Goal: Task Accomplishment & Management: Use online tool/utility

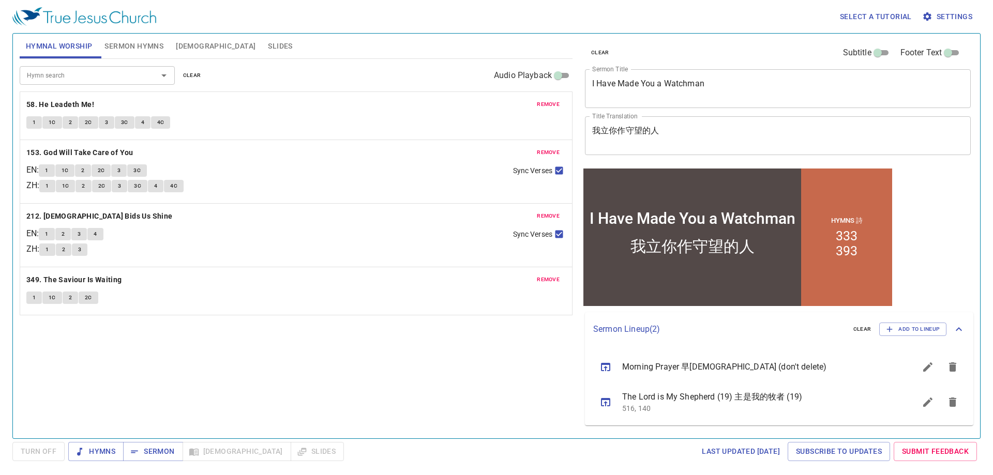
click at [649, 88] on textarea "I Have Made You a Watchman" at bounding box center [777, 89] width 371 height 20
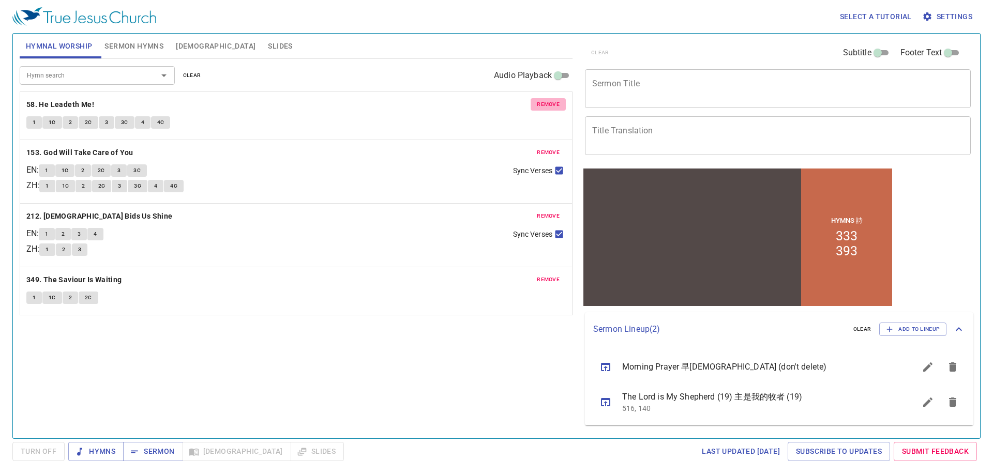
click at [547, 102] on span "remove" at bounding box center [548, 104] width 23 height 9
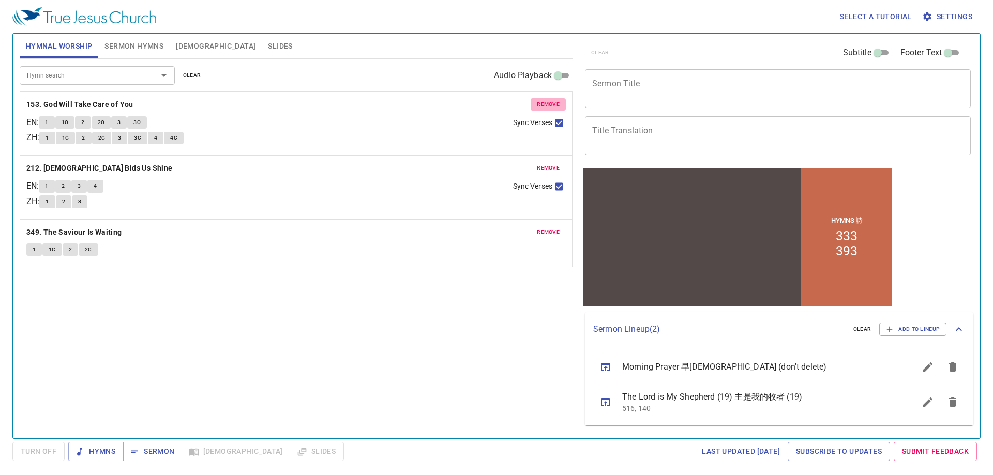
click at [547, 102] on span "remove" at bounding box center [548, 104] width 23 height 9
click at [547, 163] on span "remove" at bounding box center [548, 167] width 23 height 9
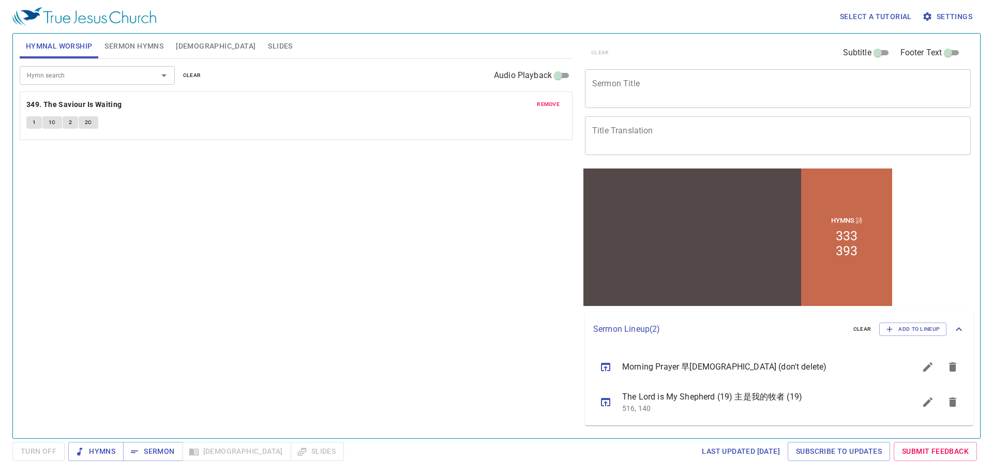
click at [547, 102] on span "remove" at bounding box center [548, 104] width 23 height 9
click at [139, 44] on span "Sermon Hymns" at bounding box center [133, 46] width 59 height 13
click at [557, 107] on span "remove" at bounding box center [548, 104] width 23 height 9
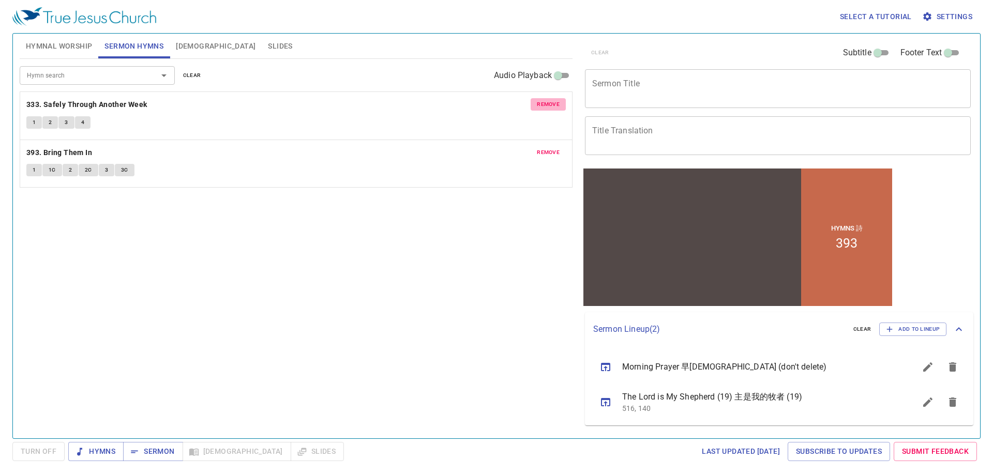
click at [556, 148] on span "remove" at bounding box center [548, 152] width 23 height 9
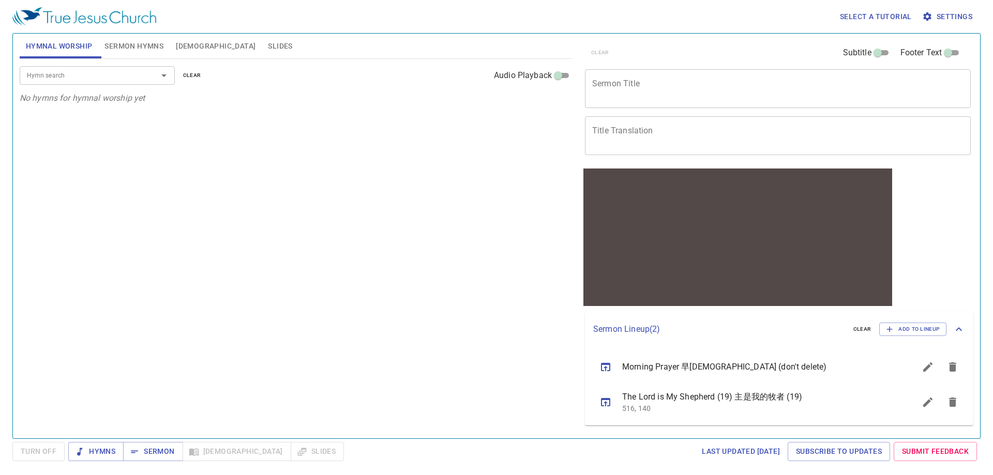
click at [128, 43] on span "Sermon Hymns" at bounding box center [133, 46] width 59 height 13
click at [905, 331] on span "Add to Lineup" at bounding box center [913, 329] width 54 height 9
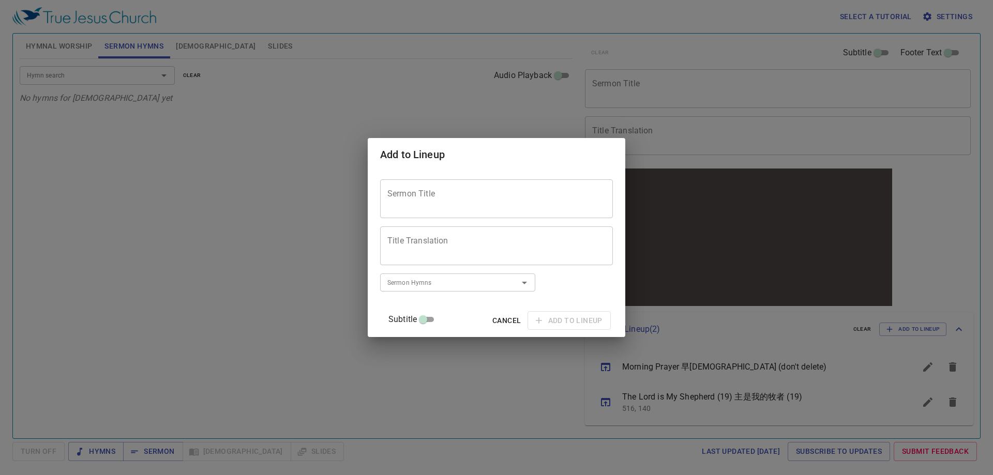
drag, startPoint x: 418, startPoint y: 205, endPoint x: 429, endPoint y: 206, distance: 11.4
click at [418, 205] on textarea "Sermon Title" at bounding box center [496, 199] width 218 height 20
paste textarea "That They May All be One 使他們都合而為一"
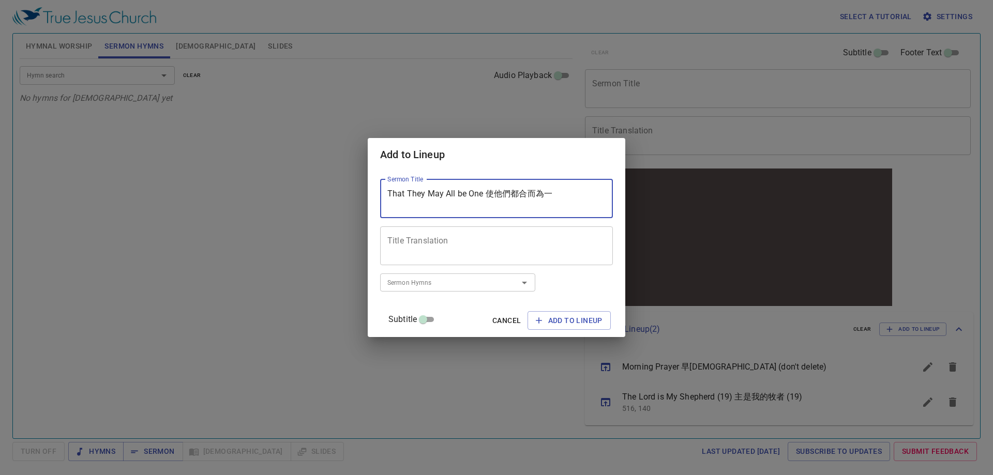
click at [497, 197] on textarea "That They May All be One 使他們都合而為一" at bounding box center [496, 199] width 218 height 20
type textarea "That They May All be One"
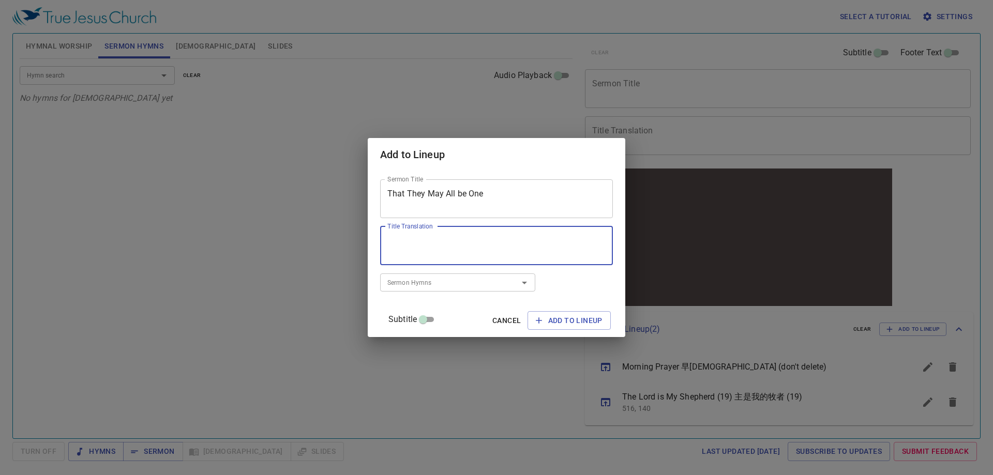
click at [431, 243] on textarea "Title Translation" at bounding box center [496, 246] width 218 height 20
paste textarea "使他們都合而為一"
type textarea "使他們都合而為一"
drag, startPoint x: 441, startPoint y: 286, endPoint x: 456, endPoint y: 288, distance: 15.1
click at [441, 286] on input "Sermon Hymns" at bounding box center [442, 283] width 118 height 12
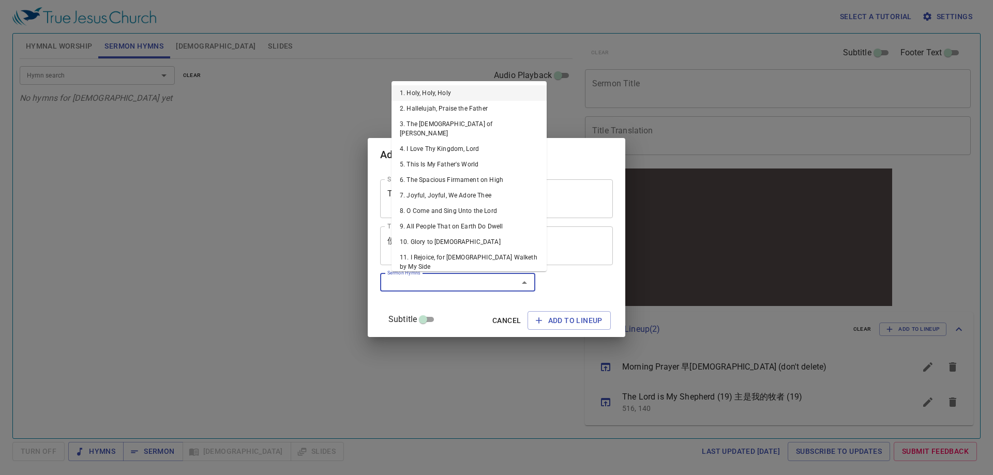
paste input "495"
type input "495"
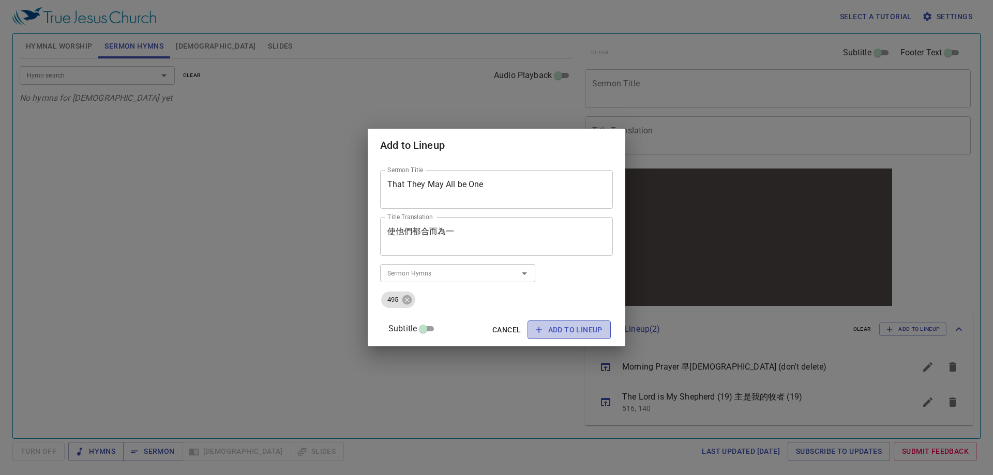
click at [557, 326] on span "Add to Lineup" at bounding box center [569, 330] width 67 height 13
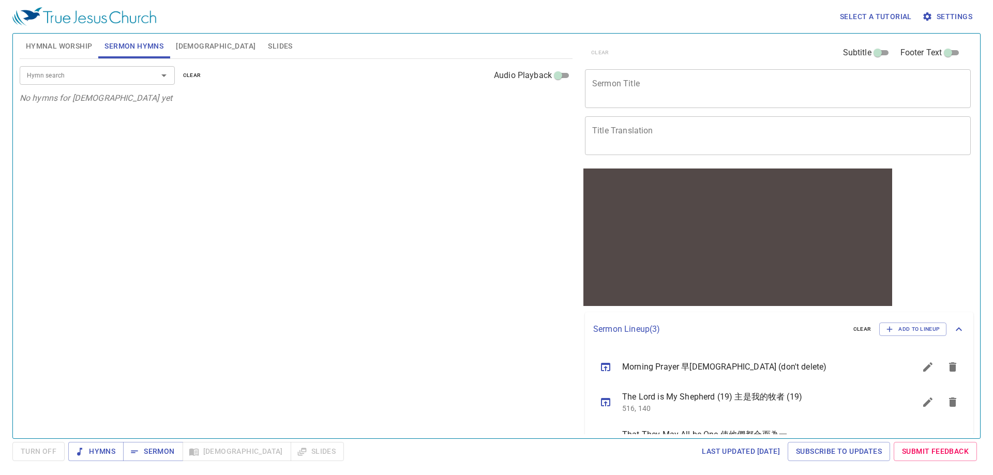
scroll to position [33, 0]
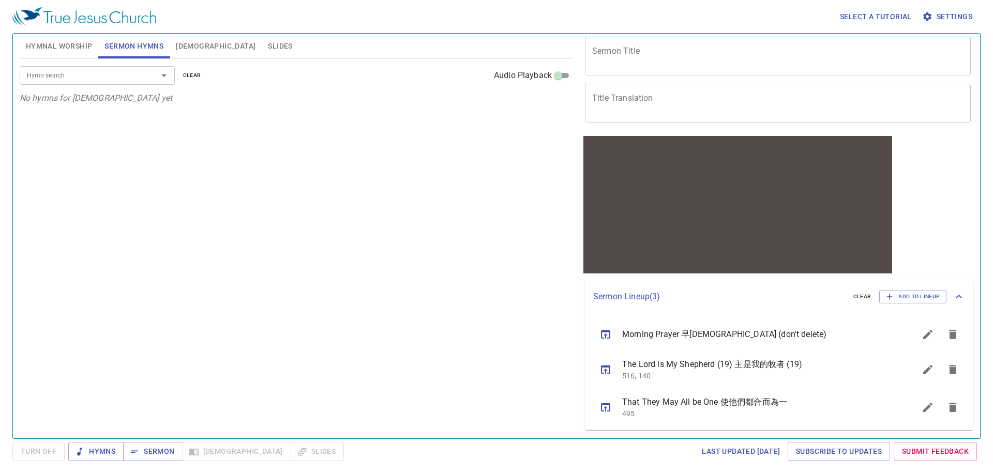
click at [604, 408] on icon "sermon lineup list" at bounding box center [605, 407] width 12 height 12
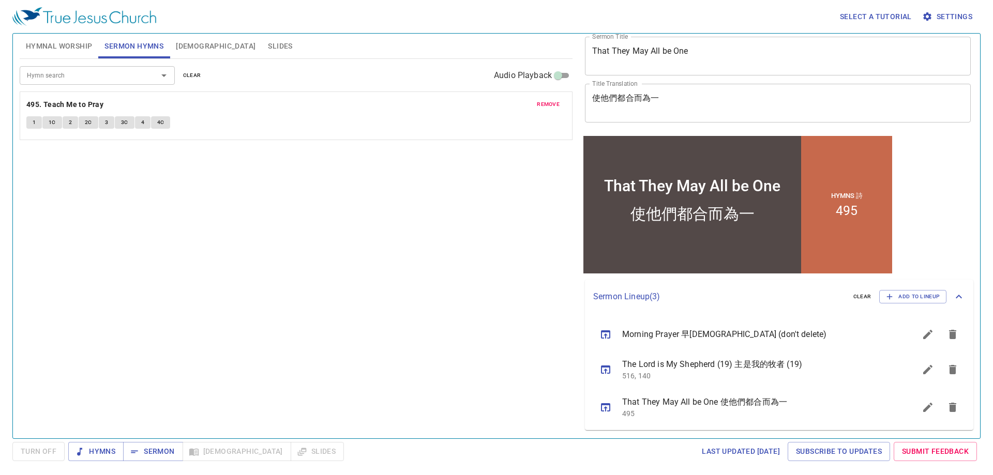
click at [949, 406] on icon "sermon lineup list" at bounding box center [952, 407] width 7 height 9
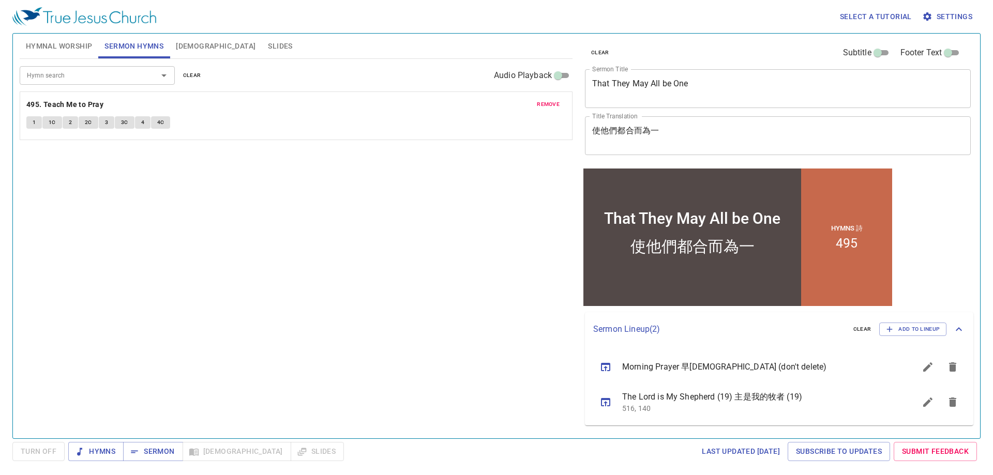
scroll to position [0, 0]
click at [910, 329] on span "Add to Lineup" at bounding box center [913, 329] width 54 height 9
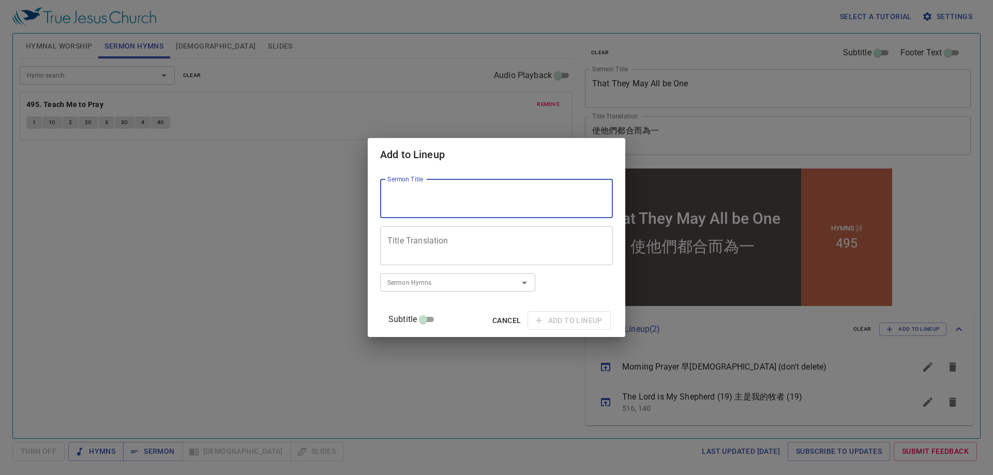
click at [455, 192] on textarea "Sermon Title" at bounding box center [496, 199] width 218 height 20
paste textarea "A Blessed Family"
type textarea "A Blessed Family"
click at [419, 244] on textarea "Title Translation" at bounding box center [496, 246] width 218 height 20
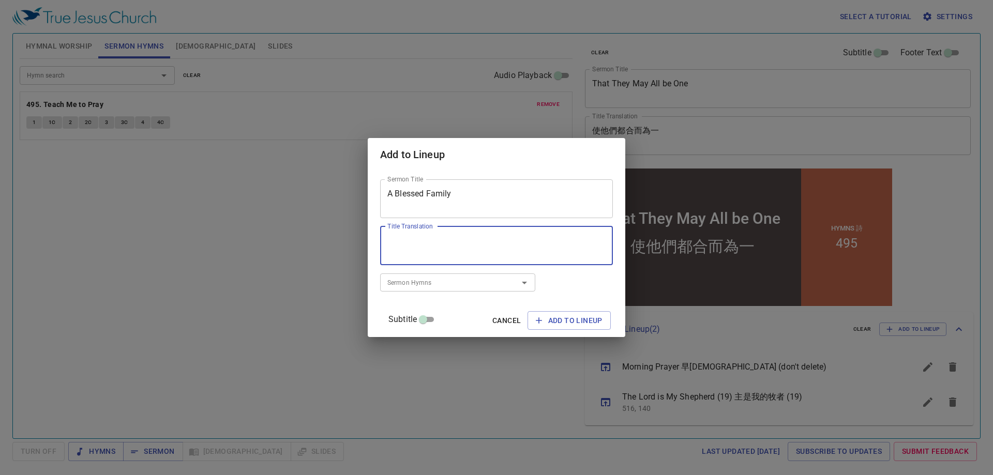
paste textarea "蒙福的家庭"
type textarea "蒙福的家庭"
click at [412, 286] on input "Sermon Hymns" at bounding box center [442, 283] width 118 height 12
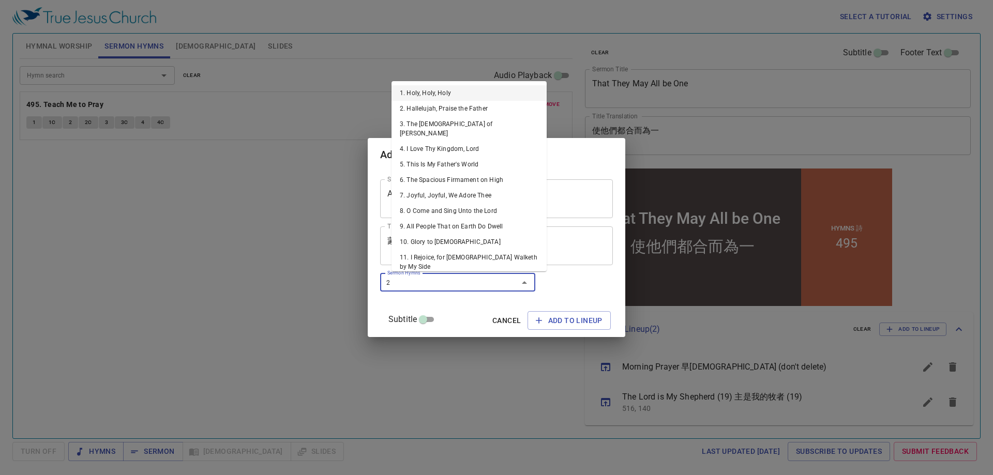
type input "21"
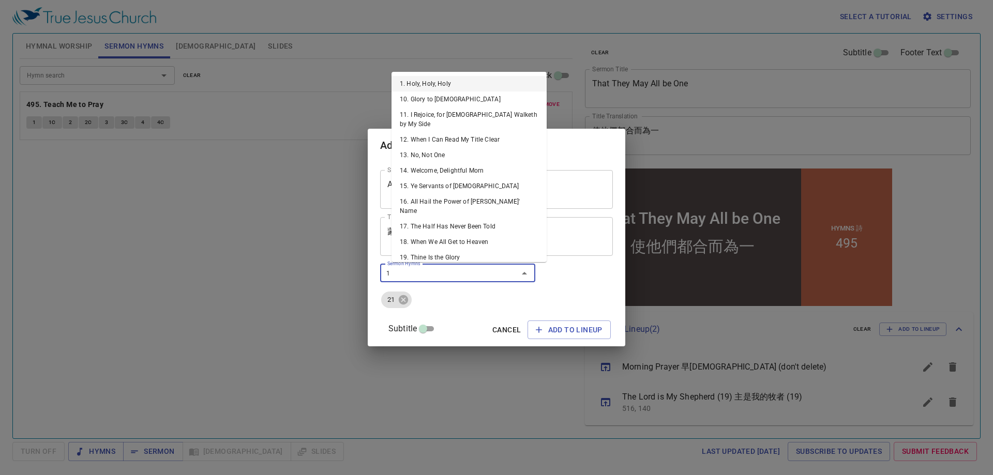
type input "18"
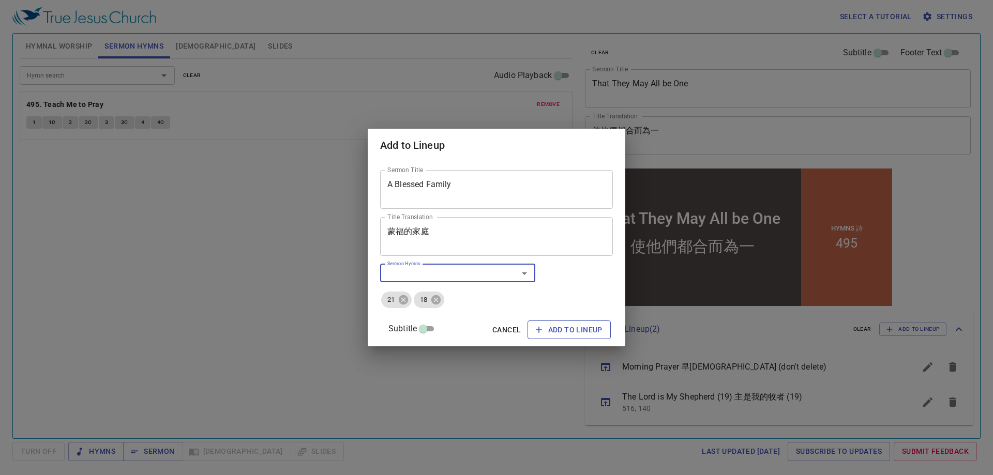
click at [551, 336] on span "Add to Lineup" at bounding box center [569, 330] width 67 height 13
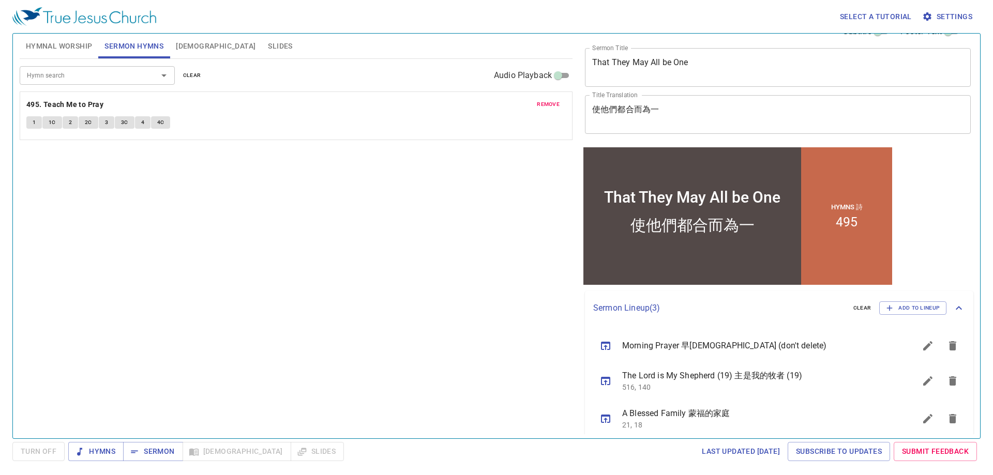
scroll to position [33, 0]
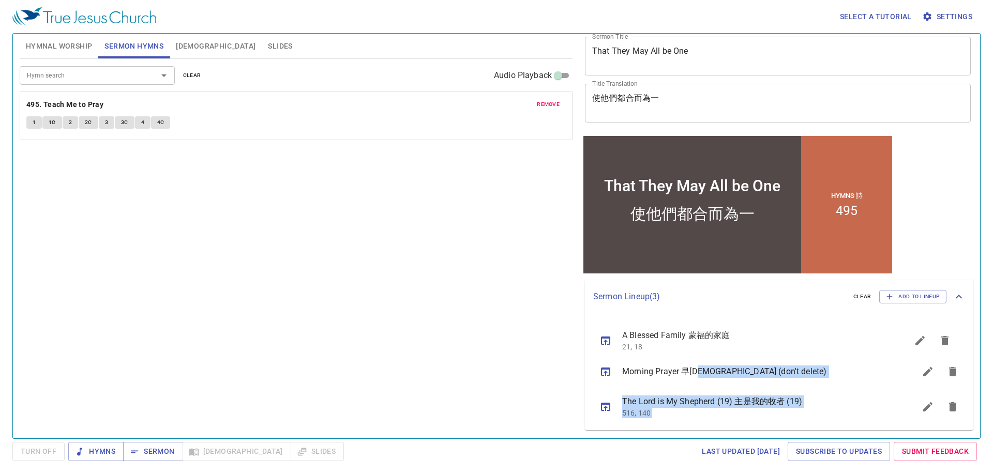
drag, startPoint x: 703, startPoint y: 407, endPoint x: 705, endPoint y: 335, distance: 71.9
click at [705, 335] on ul "Morning Prayer 早禱會 (don't delete) The Lord is My Shepherd (19) 主是我的牧者 (19) 516,…" at bounding box center [779, 372] width 388 height 116
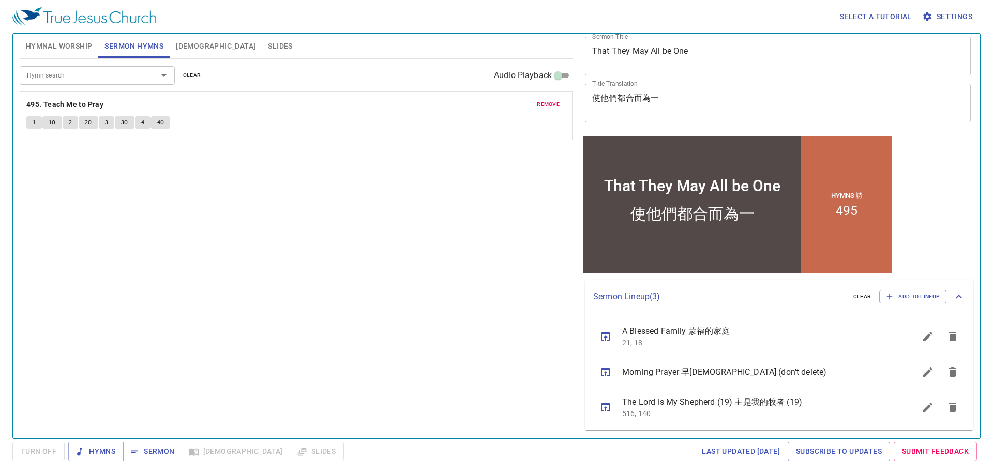
click at [539, 378] on div "Hymn search Hymn search clear Audio Playback remove 495. Teach Me to Pray 1 1C …" at bounding box center [296, 244] width 553 height 371
click at [902, 298] on span "Add to Lineup" at bounding box center [913, 296] width 54 height 9
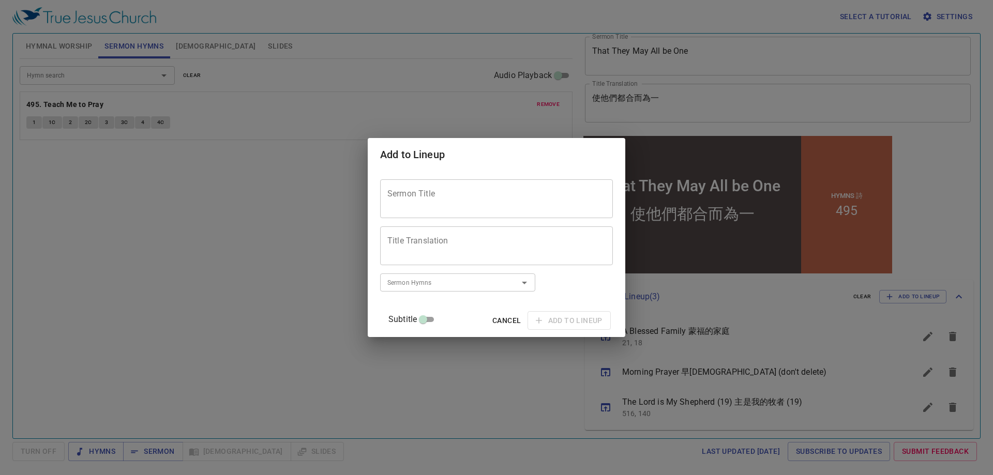
click at [454, 189] on textarea "Sermon Title" at bounding box center [496, 199] width 218 height 20
paste textarea "A Grain of Wheat"
type textarea "A Grain of Wheat"
click at [418, 241] on textarea "Title Translation" at bounding box center [496, 246] width 218 height 20
paste textarea "一粒麥子"
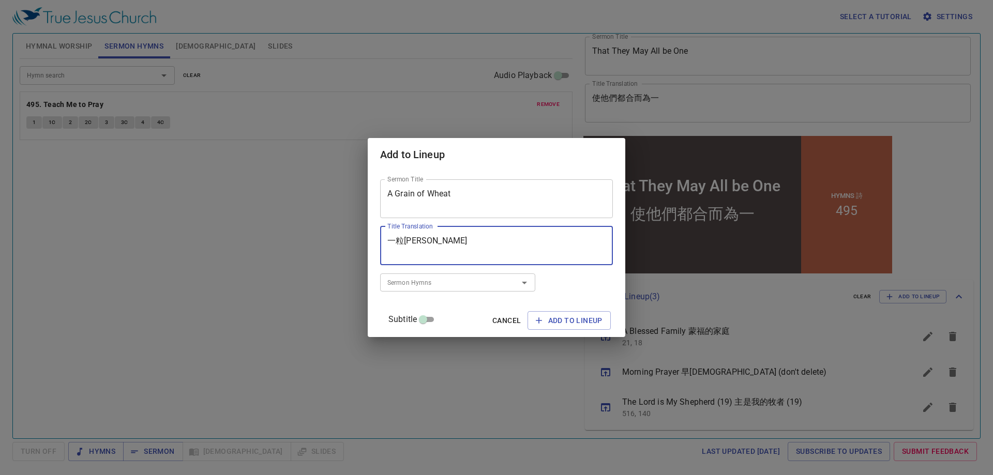
type textarea "一粒麥子"
click at [477, 250] on textarea "一粒麥子" at bounding box center [496, 246] width 218 height 20
drag, startPoint x: 446, startPoint y: 277, endPoint x: 441, endPoint y: 276, distance: 5.3
click at [444, 277] on input "Sermon Hymns" at bounding box center [442, 283] width 118 height 12
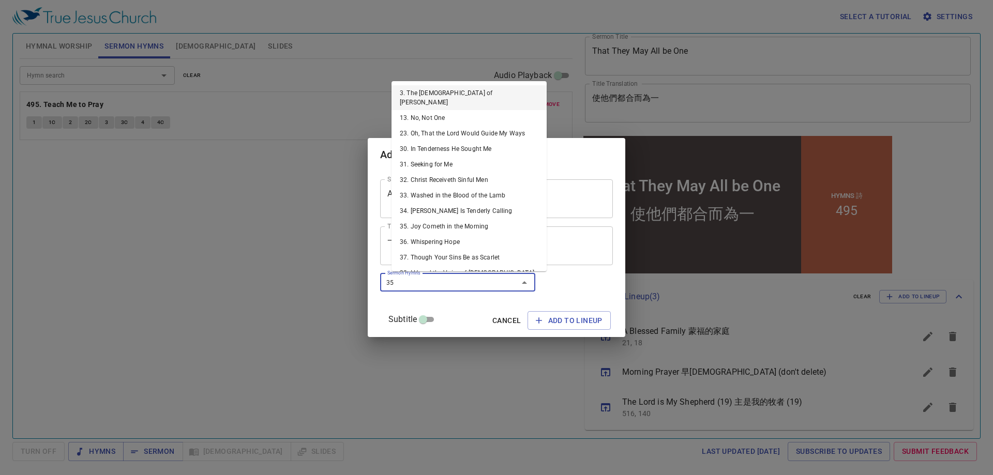
type input "353"
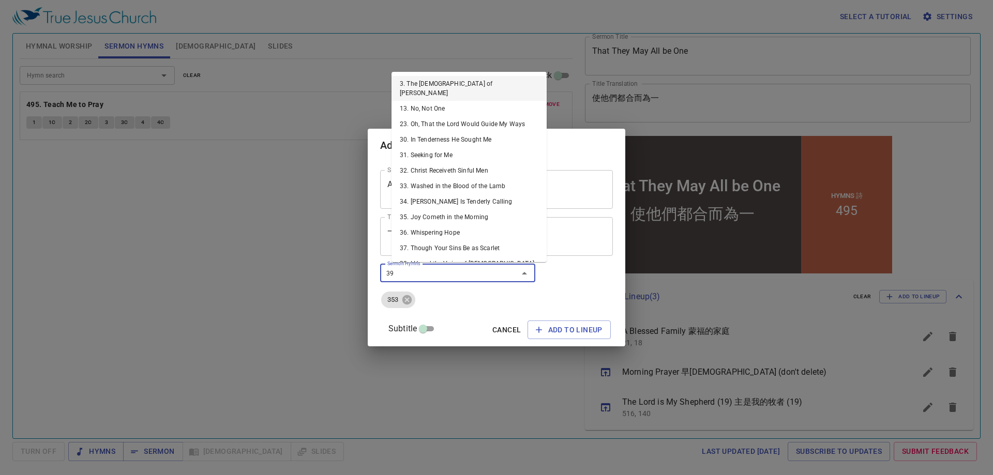
type input "398"
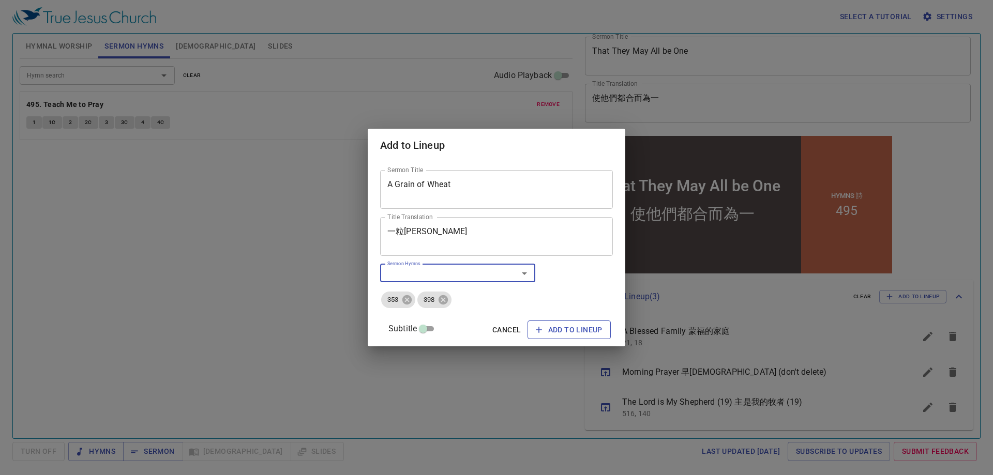
click at [561, 326] on span "Add to Lineup" at bounding box center [569, 330] width 67 height 13
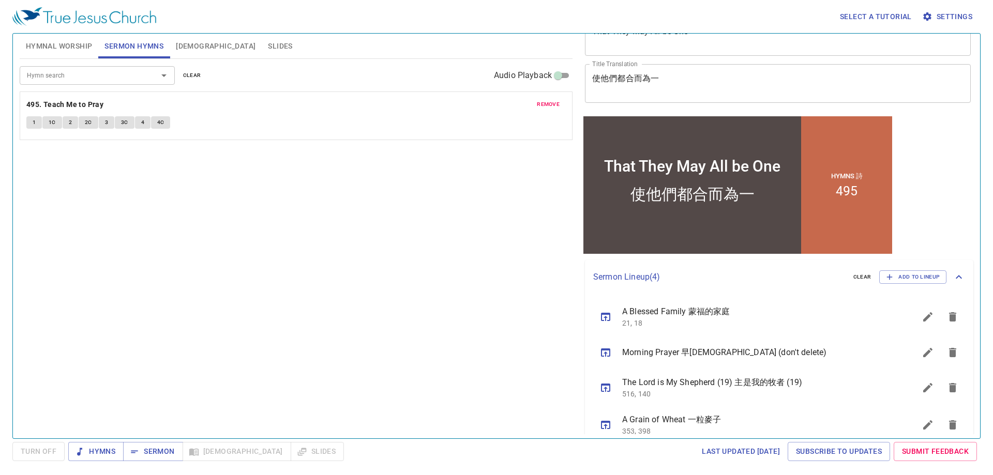
scroll to position [70, 0]
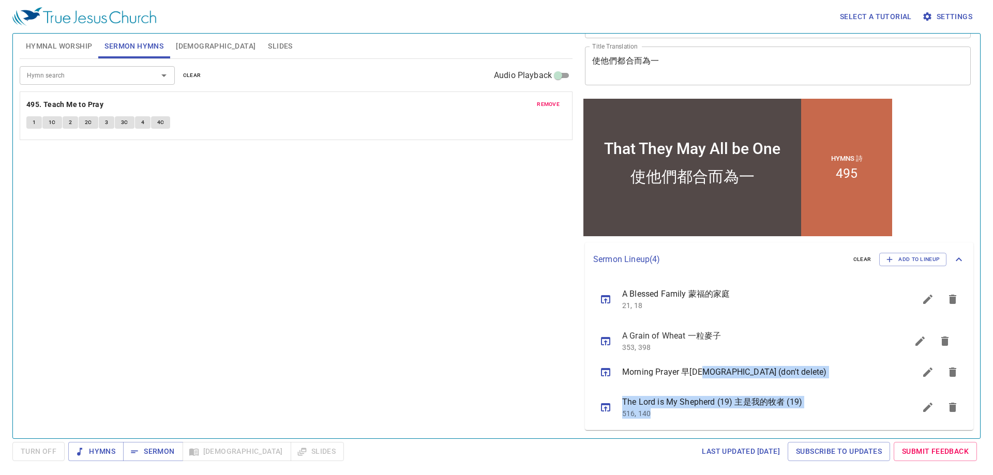
drag, startPoint x: 708, startPoint y: 401, endPoint x: 709, endPoint y: 327, distance: 74.0
click at [709, 327] on ul "A Blessed Family 蒙福的家庭 21, 18 Morning Prayer 早禱會 (don't delete) The Lord is My …" at bounding box center [779, 353] width 388 height 153
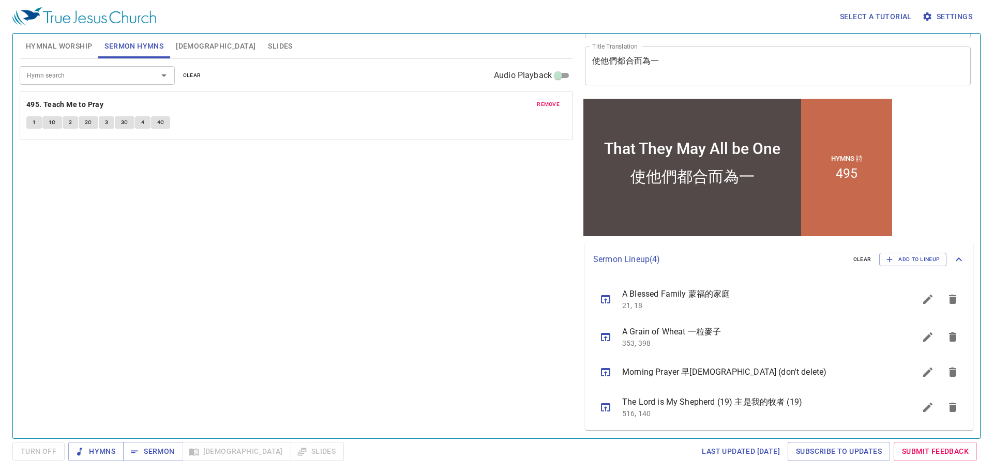
click at [488, 333] on div "Hymn search Hymn search clear Audio Playback remove 495. Teach Me to Pray 1 1C …" at bounding box center [296, 244] width 553 height 371
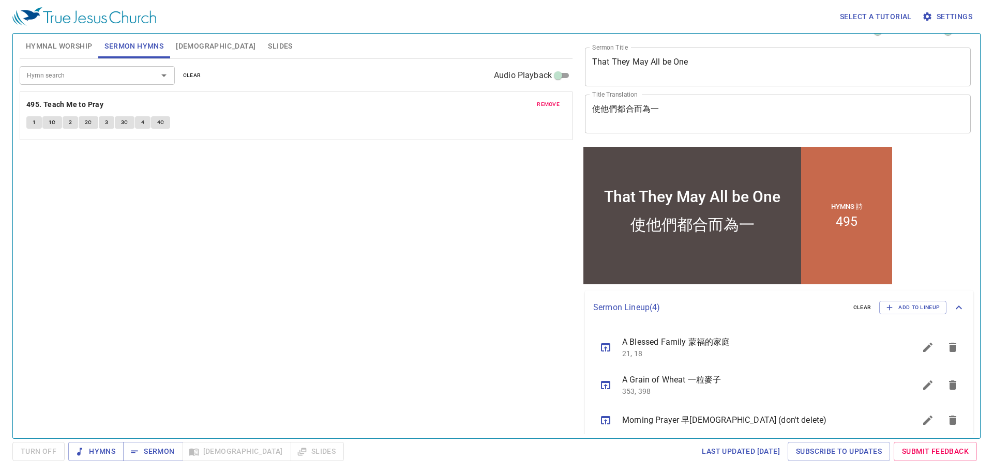
scroll to position [0, 0]
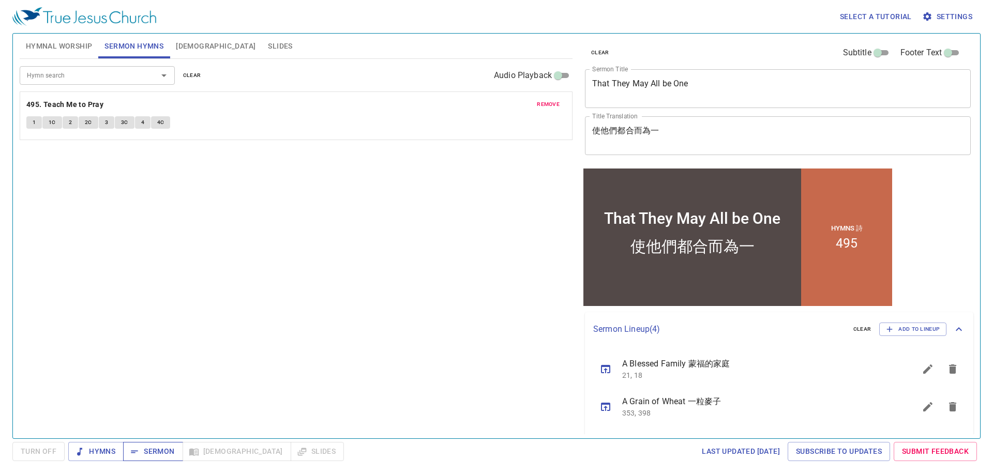
click at [0, 0] on span "Sermon" at bounding box center [0, 0] width 0 height 0
click at [251, 252] on div "Hymn search Hymn search clear Audio Playback remove 495. Teach Me to Pray 1 1C …" at bounding box center [296, 244] width 553 height 371
click at [286, 226] on div "Hymn search Hymn search clear Audio Playback remove 495. Teach Me to Pray 1 1C …" at bounding box center [296, 244] width 553 height 371
click at [67, 43] on span "Hymnal Worship" at bounding box center [59, 46] width 67 height 13
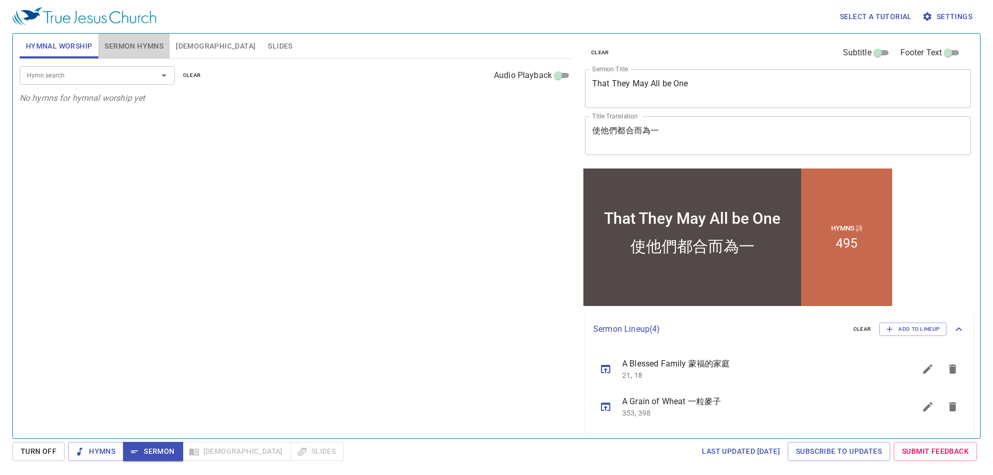
click at [133, 51] on span "Sermon Hymns" at bounding box center [133, 46] width 59 height 13
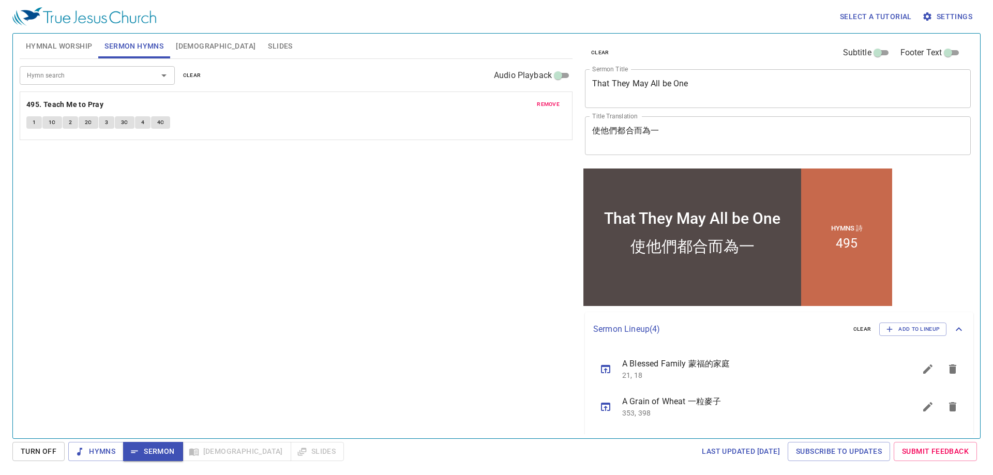
click at [188, 48] on span "[DEMOGRAPHIC_DATA]" at bounding box center [216, 46] width 80 height 13
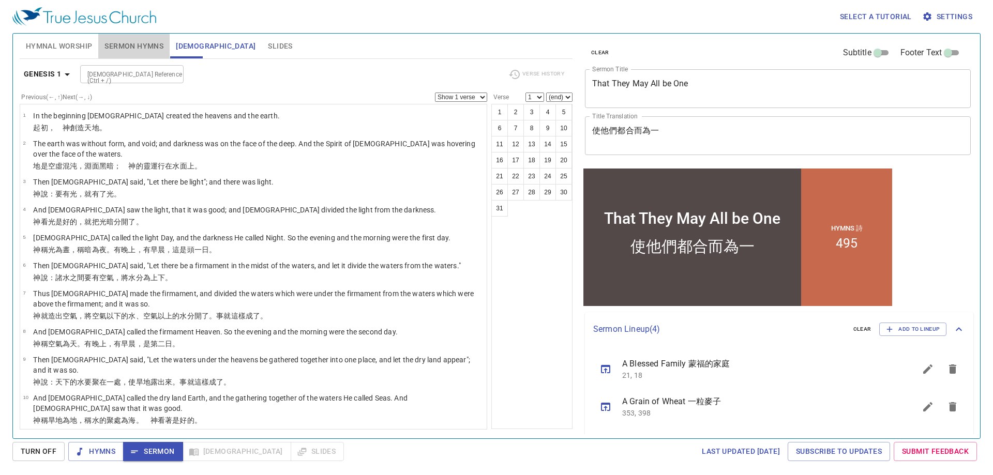
click at [143, 49] on span "Sermon Hymns" at bounding box center [133, 46] width 59 height 13
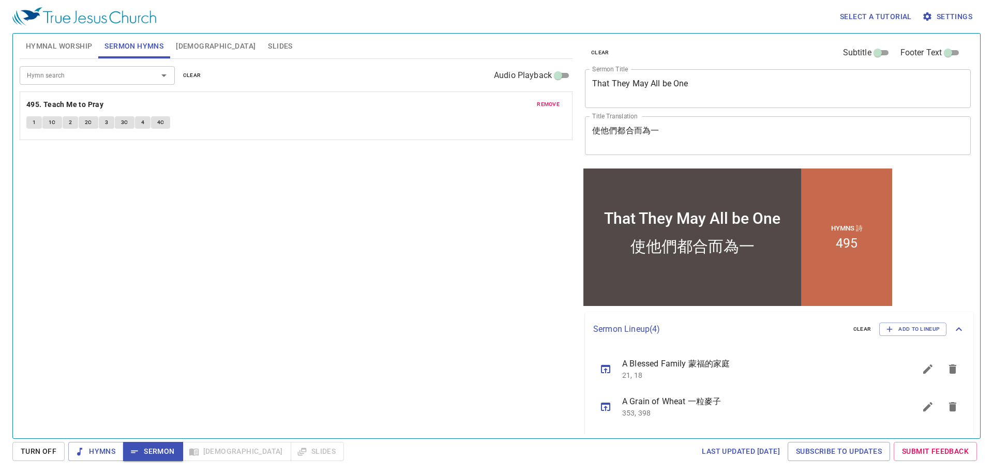
click at [333, 50] on div "Hymnal Worship Sermon Hymns Bible Slides" at bounding box center [296, 46] width 553 height 25
drag, startPoint x: 253, startPoint y: 341, endPoint x: 264, endPoint y: 412, distance: 71.8
click at [253, 341] on div "Hymn search Hymn search clear Audio Playback remove 495. Teach Me to Pray 1 1C …" at bounding box center [296, 244] width 553 height 371
click at [308, 13] on div "Select a tutorial Settings" at bounding box center [494, 16] width 964 height 33
click at [67, 104] on b "495. Teach Me to Pray" at bounding box center [64, 104] width 77 height 13
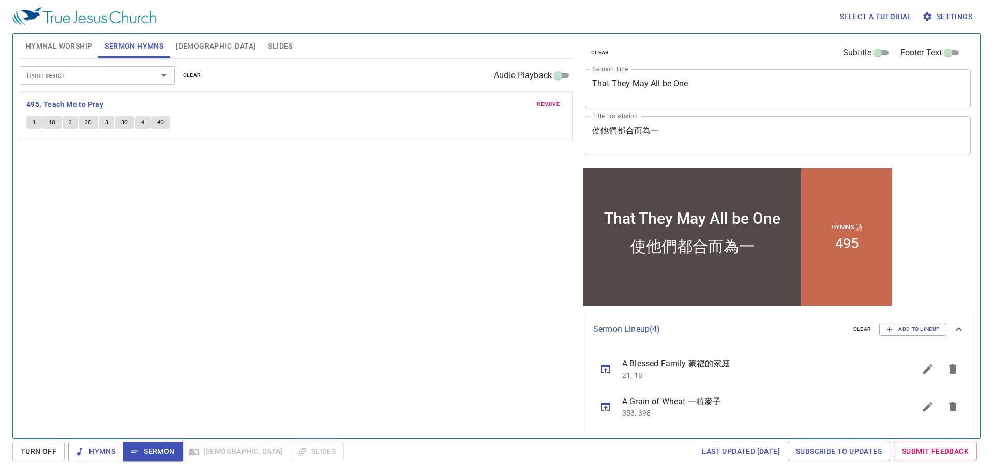
click at [29, 123] on button "1" at bounding box center [34, 122] width 16 height 12
click at [138, 252] on div "Hymn search Hymn search clear Audio Playback remove 495. Teach Me to Pray 1 1C …" at bounding box center [296, 244] width 553 height 371
click at [181, 246] on div "Hymn search Hymn search clear Audio Playback remove 495. Teach Me to Pray 1 1C …" at bounding box center [296, 244] width 553 height 371
click at [159, 252] on div "Hymn search Hymn search clear Audio Playback remove 495. Teach Me to Pray 1 1C …" at bounding box center [296, 244] width 553 height 371
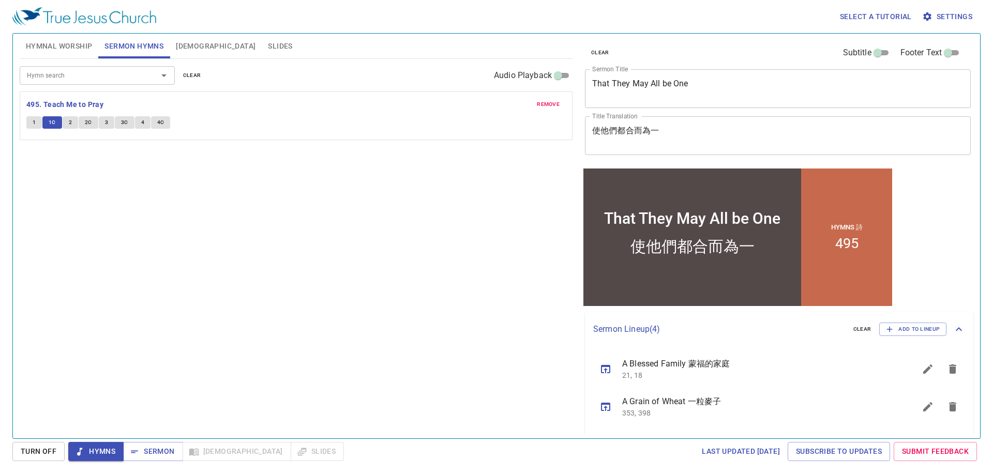
click at [160, 252] on div "Hymn search Hymn search clear Audio Playback remove 495. Teach Me to Pray 1 1C …" at bounding box center [296, 244] width 553 height 371
click at [140, 285] on div "Hymn search Hymn search clear Audio Playback remove 495. Teach Me to Pray 1 1C …" at bounding box center [296, 244] width 553 height 371
click at [154, 307] on div "Hymn search Hymn search clear Audio Playback remove 495. Teach Me to Pray 1 1C …" at bounding box center [296, 244] width 553 height 371
click at [182, 312] on div "Hymn search Hymn search clear Audio Playback remove 495. Teach Me to Pray 1 1C …" at bounding box center [296, 244] width 553 height 371
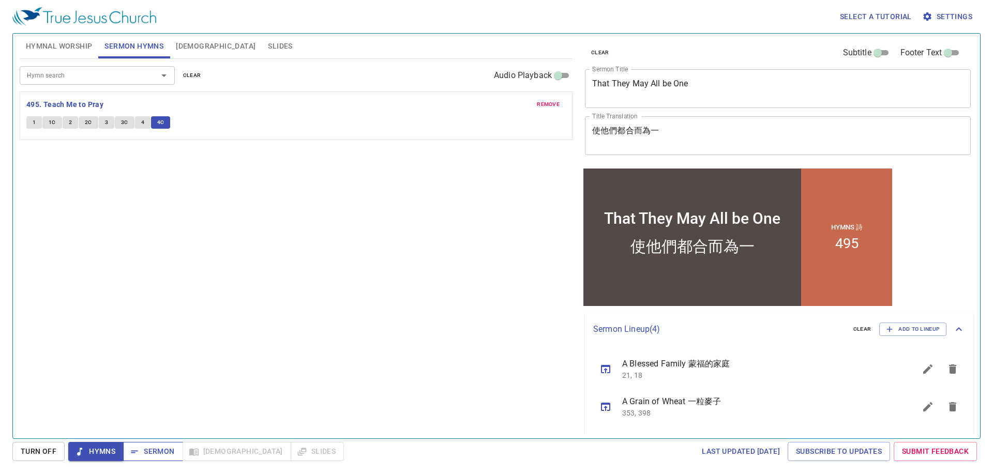
click at [0, 0] on span "Sermon" at bounding box center [0, 0] width 0 height 0
click at [188, 274] on div "Hymn search Hymn search clear Audio Playback remove 495. Teach Me to Pray 1 1C …" at bounding box center [296, 244] width 553 height 371
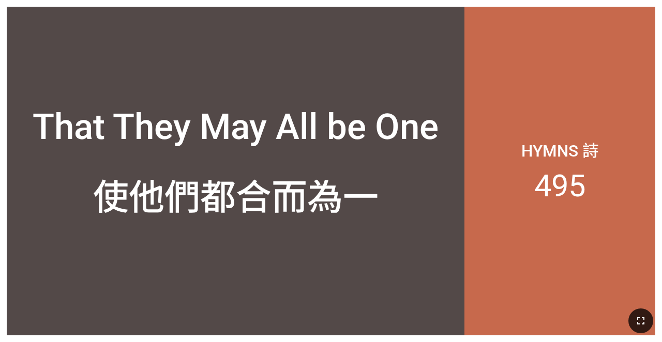
click at [640, 322] on icon "button" at bounding box center [641, 321] width 12 height 12
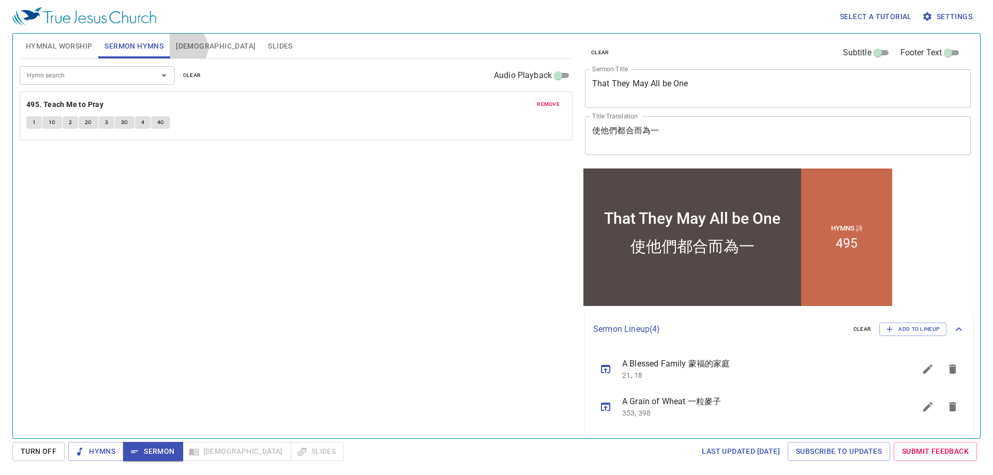
click at [186, 48] on span "[DEMOGRAPHIC_DATA]" at bounding box center [216, 46] width 80 height 13
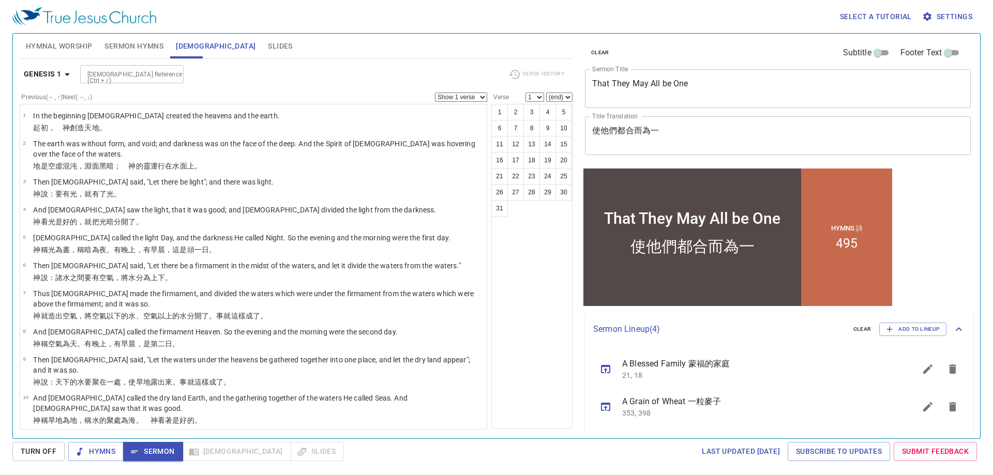
click at [108, 81] on div "[DEMOGRAPHIC_DATA] Reference (Ctrl + /)" at bounding box center [131, 74] width 103 height 18
type input "jn 17 20"
select select "20"
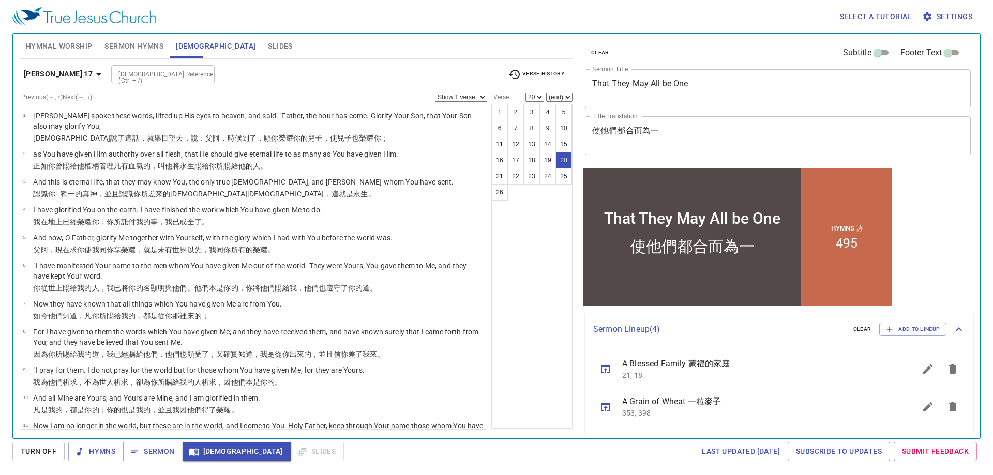
scroll to position [438, 0]
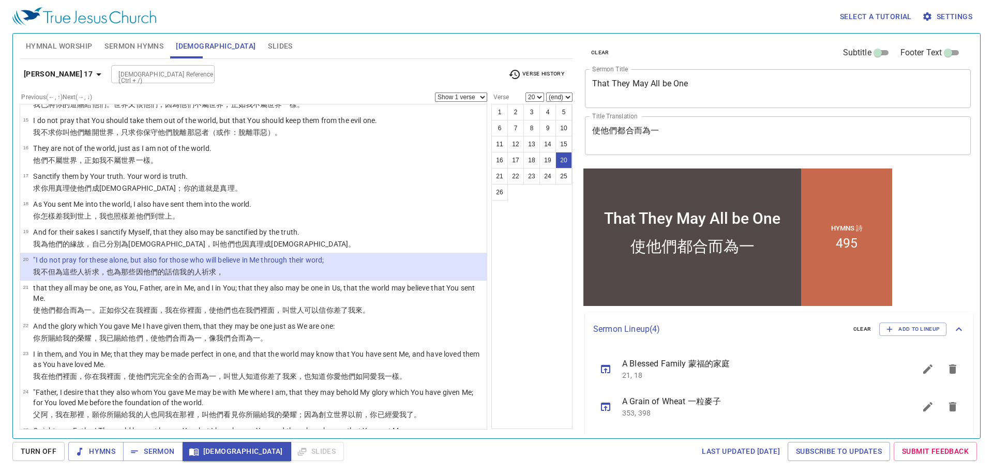
click at [559, 97] on select "(end) 21 22 23 24 25 26" at bounding box center [559, 97] width 26 height 9
select select "21"
click at [546, 93] on select "(end) 21 22 23 24 25 26" at bounding box center [559, 97] width 26 height 9
click at [301, 70] on div "Bible Reference (Ctrl + /) Bible Reference (Ctrl + /)" at bounding box center [305, 74] width 388 height 18
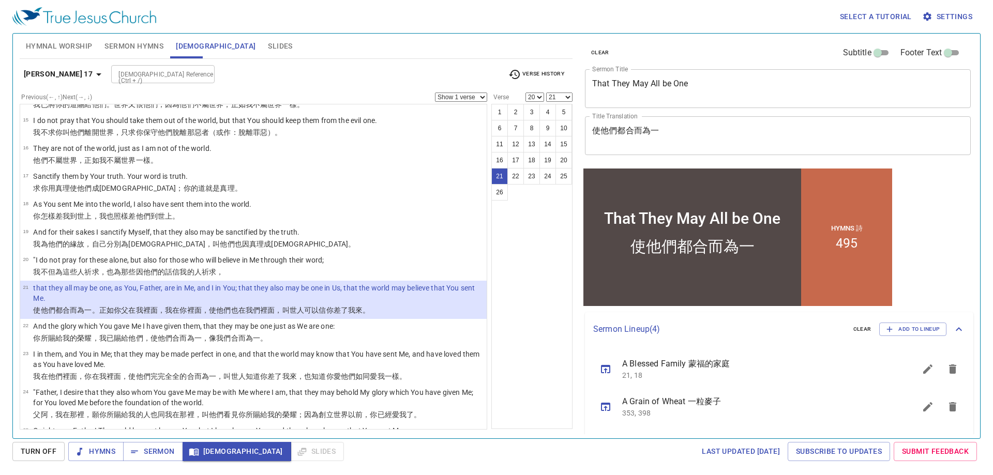
click at [301, 70] on div "Bible Reference (Ctrl + /) Bible Reference (Ctrl + /)" at bounding box center [305, 74] width 388 height 18
click at [325, 72] on div "Bible Reference (Ctrl + /) Bible Reference (Ctrl + /)" at bounding box center [305, 74] width 388 height 18
click at [498, 144] on button "11" at bounding box center [499, 144] width 17 height 17
select select "11"
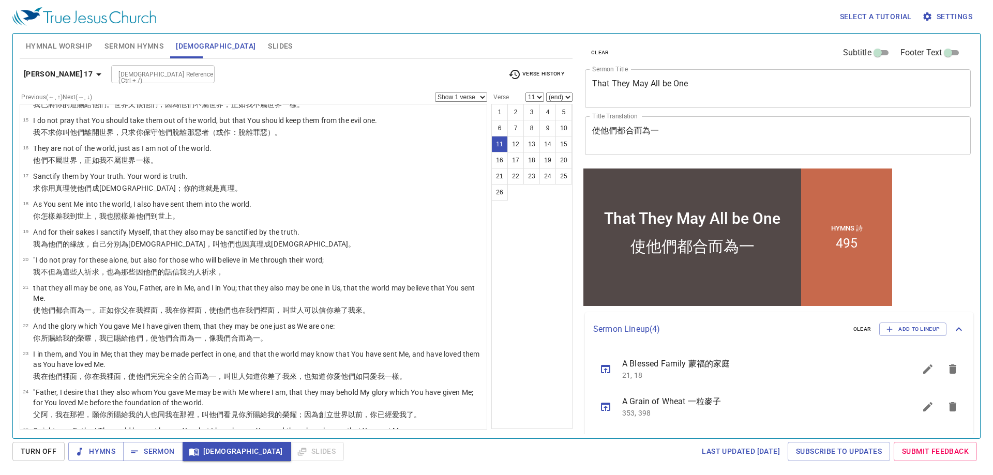
scroll to position [171, 0]
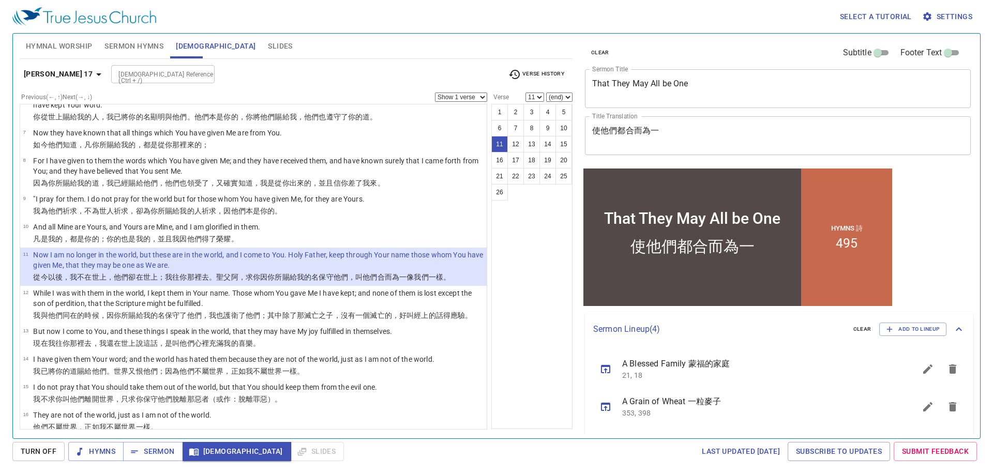
click at [549, 98] on select "(end) 12 13 14 15 16 17 18 19 20 21 22 23 24 25 26" at bounding box center [559, 97] width 26 height 9
select select "12"
click at [546, 93] on select "(end) 12 13 14 15 16 17 18 19 20 21 22 23 24 25 26" at bounding box center [559, 97] width 26 height 9
click at [394, 72] on div "[DEMOGRAPHIC_DATA] Reference (Ctrl + /) [DEMOGRAPHIC_DATA] Reference (Ctrl + /)" at bounding box center [305, 74] width 388 height 18
click at [386, 67] on div "[DEMOGRAPHIC_DATA] Reference (Ctrl + /) [DEMOGRAPHIC_DATA] Reference (Ctrl + /)" at bounding box center [305, 74] width 388 height 18
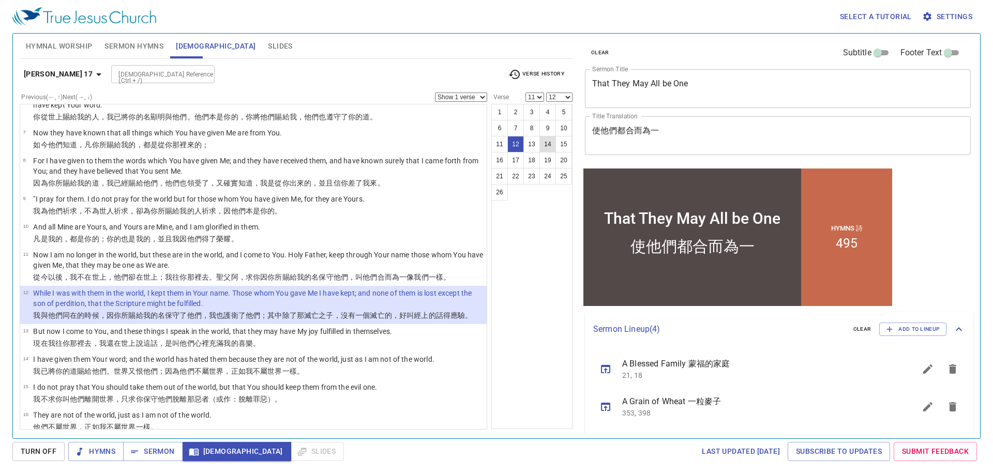
click at [546, 145] on button "14" at bounding box center [547, 144] width 17 height 17
select select "14"
select select
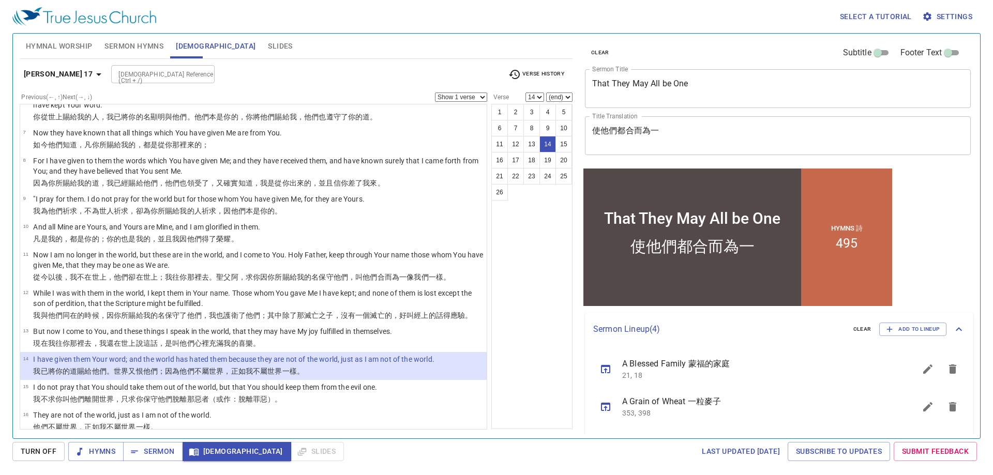
click at [339, 61] on div "John 17 Bible Reference (Ctrl + /) Bible Reference (Ctrl + /) Verse History Pre…" at bounding box center [296, 244] width 553 height 371
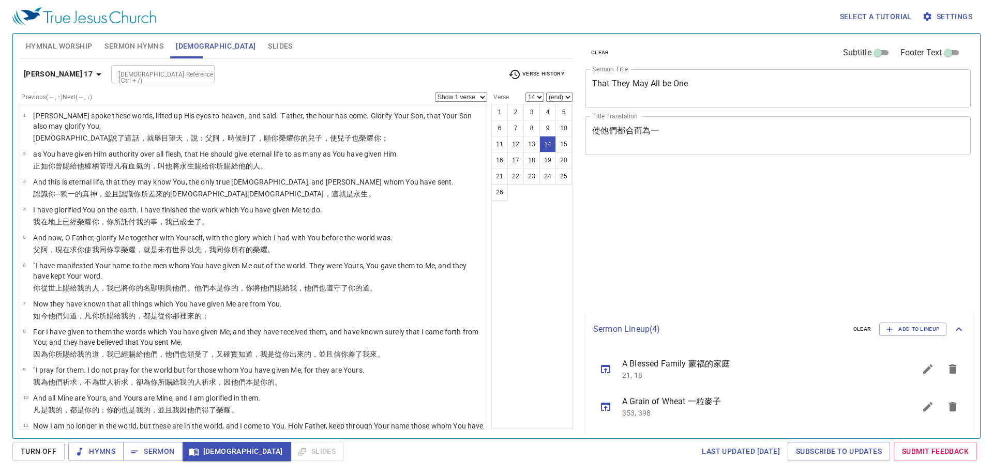
select select "14"
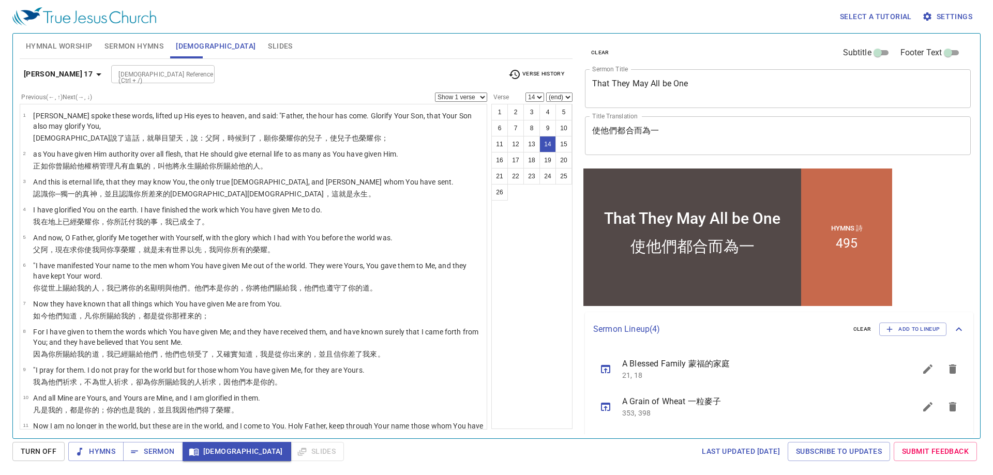
scroll to position [171, 0]
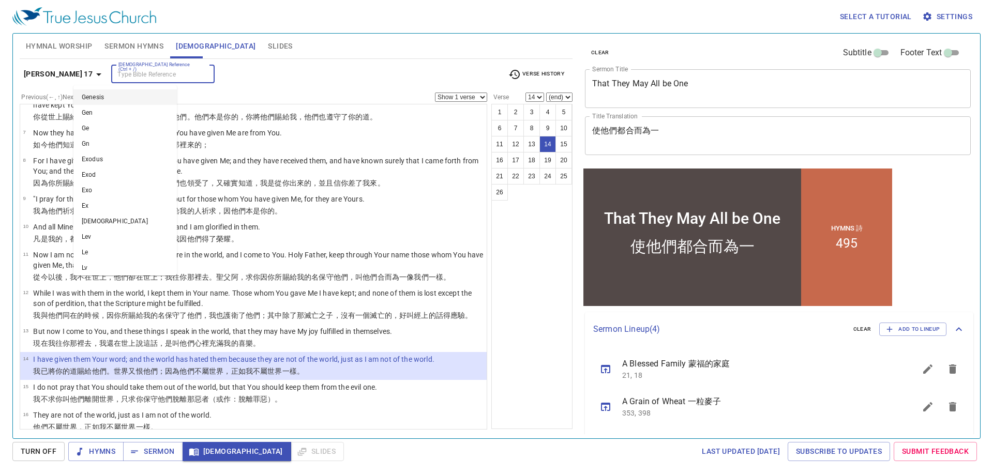
click at [118, 78] on input "[DEMOGRAPHIC_DATA] Reference (Ctrl + /)" at bounding box center [154, 74] width 80 height 12
type input "eph 4"
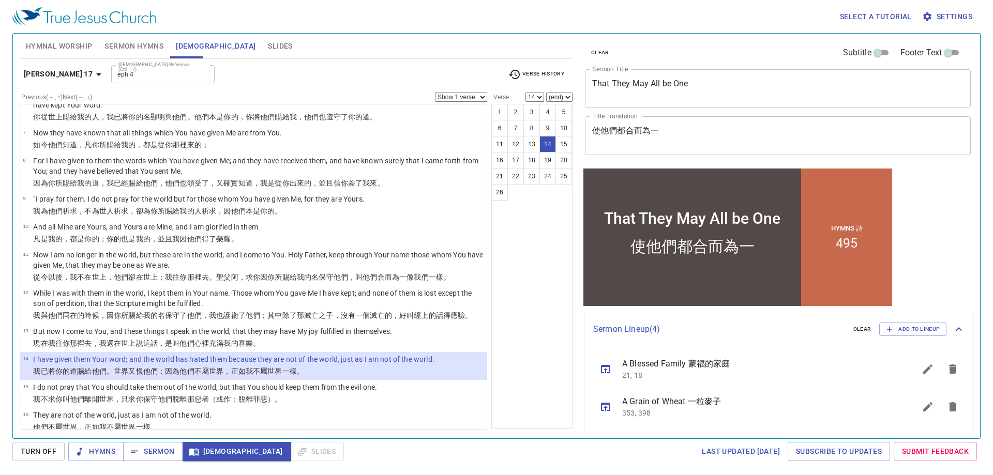
click at [347, 74] on div "[DEMOGRAPHIC_DATA] Reference (Ctrl + /) eph 4 [DEMOGRAPHIC_DATA] Reference (Ctr…" at bounding box center [305, 74] width 388 height 18
click at [562, 138] on button "15" at bounding box center [564, 144] width 17 height 17
select select "15"
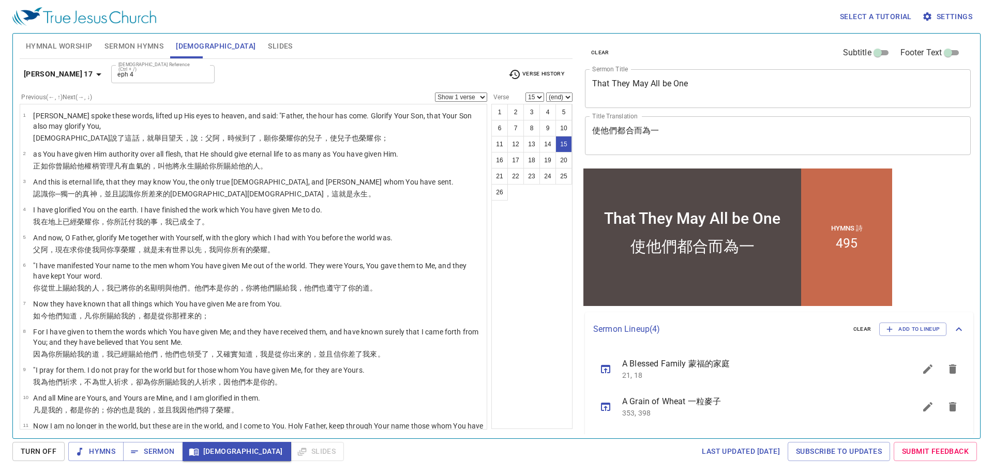
scroll to position [171, 0]
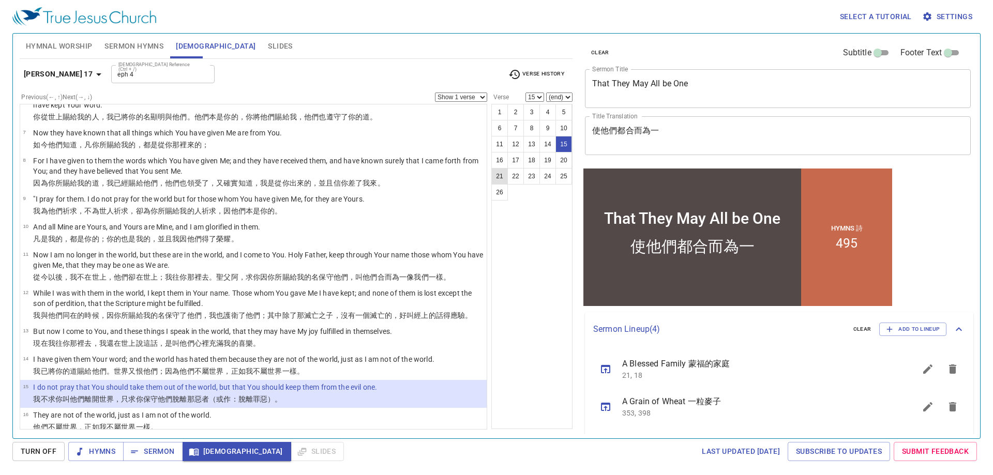
drag, startPoint x: 505, startPoint y: 172, endPoint x: 515, endPoint y: 154, distance: 20.6
click at [504, 172] on button "21" at bounding box center [499, 176] width 17 height 17
select select "21"
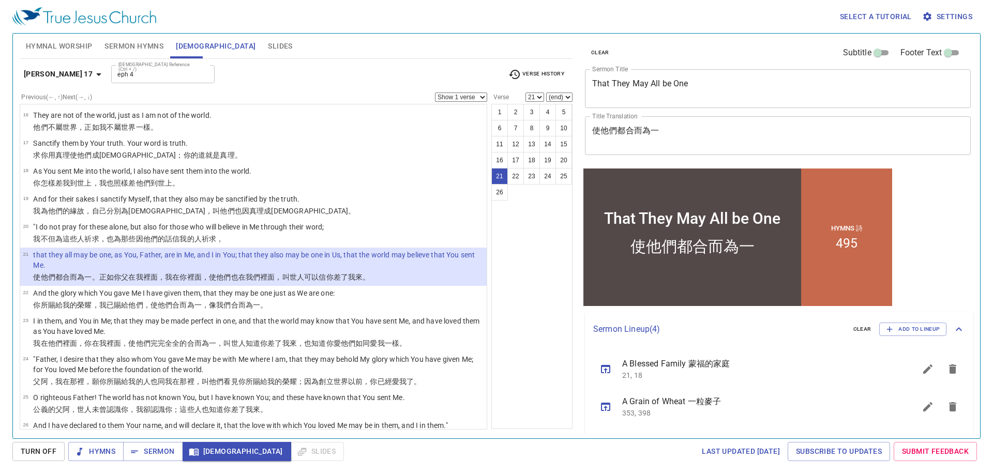
click at [562, 97] on select "(end) 22 23 24 25 26" at bounding box center [559, 97] width 26 height 9
select select "23"
click at [546, 93] on select "(end) 22 23 24 25 26" at bounding box center [559, 97] width 26 height 9
click at [394, 68] on div "Bible Reference (Ctrl + /) eph 4 Bible Reference (Ctrl + /)" at bounding box center [305, 74] width 388 height 18
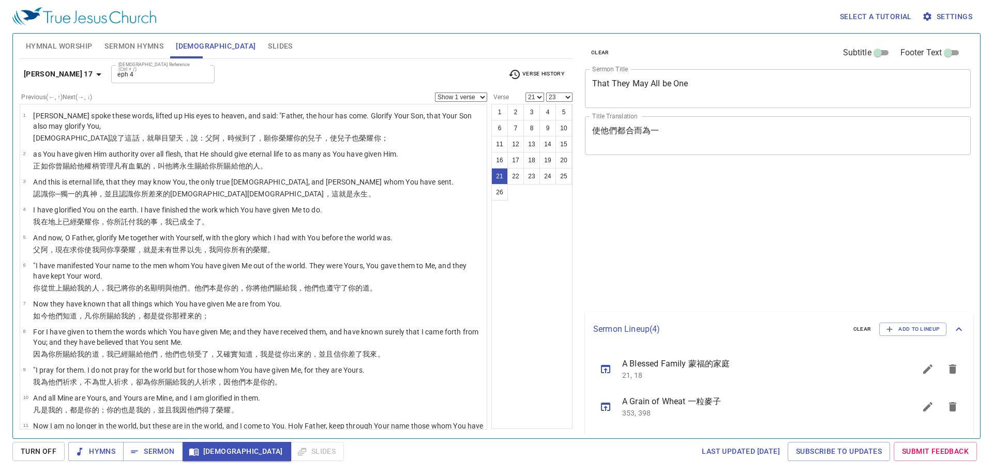
select select "21"
select select "23"
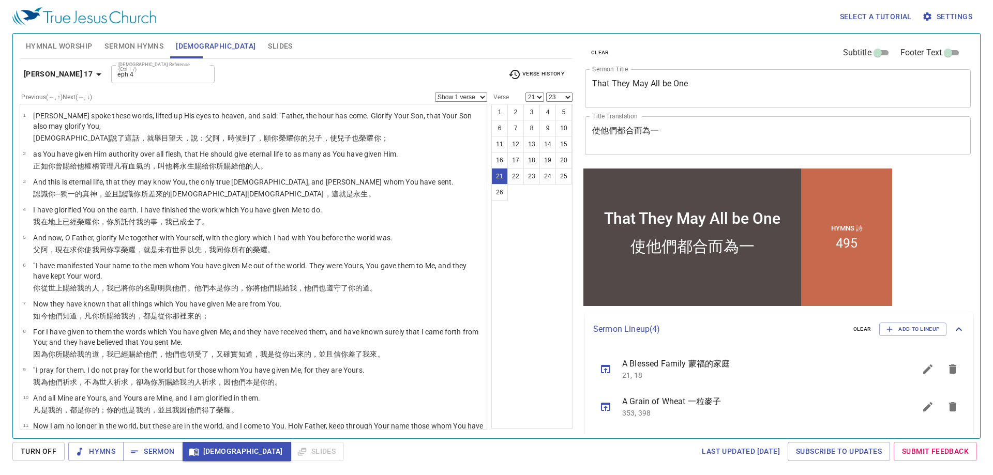
click at [338, 83] on div "[DEMOGRAPHIC_DATA] Reference (Ctrl + /) eph 4 [DEMOGRAPHIC_DATA] Reference (Ctr…" at bounding box center [305, 74] width 388 height 18
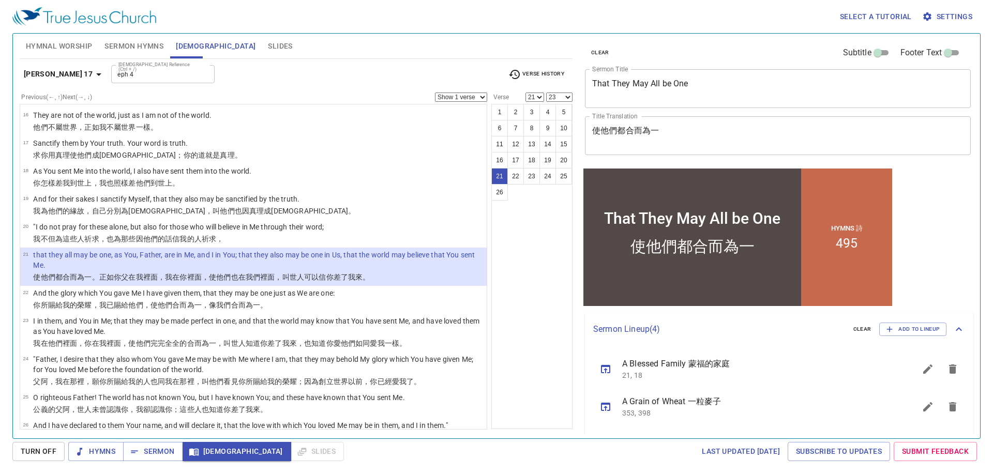
click at [335, 69] on div "[DEMOGRAPHIC_DATA] Reference (Ctrl + /) eph 4 [DEMOGRAPHIC_DATA] Reference (Ctr…" at bounding box center [305, 74] width 388 height 18
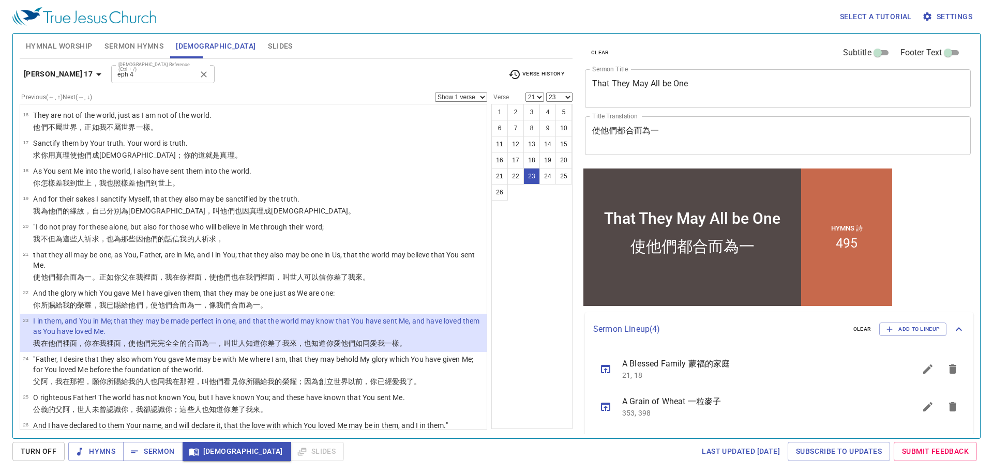
click at [157, 74] on div "eph 4 [DEMOGRAPHIC_DATA] Reference (Ctrl + /)" at bounding box center [162, 74] width 103 height 18
type input "eph 4 3"
select select "3"
select select
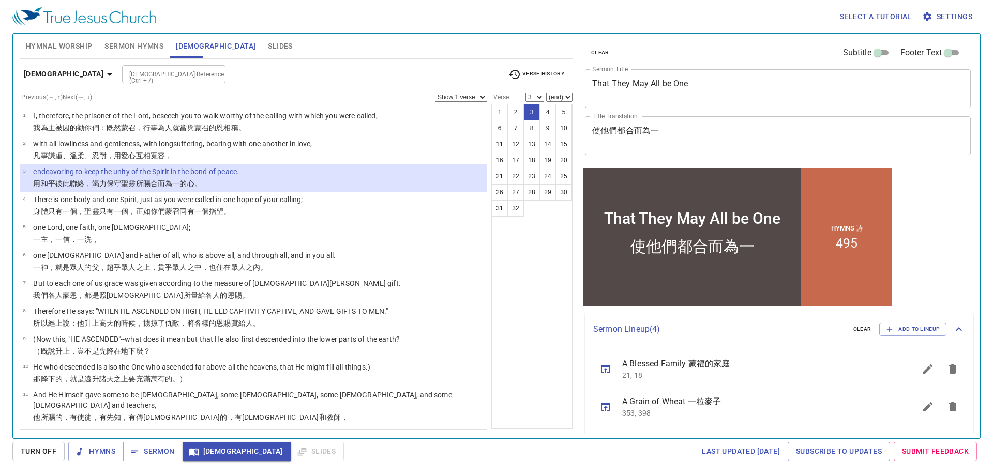
click at [339, 76] on div "[DEMOGRAPHIC_DATA] Reference (Ctrl + /) [DEMOGRAPHIC_DATA] Reference (Ctrl + /)" at bounding box center [311, 74] width 378 height 18
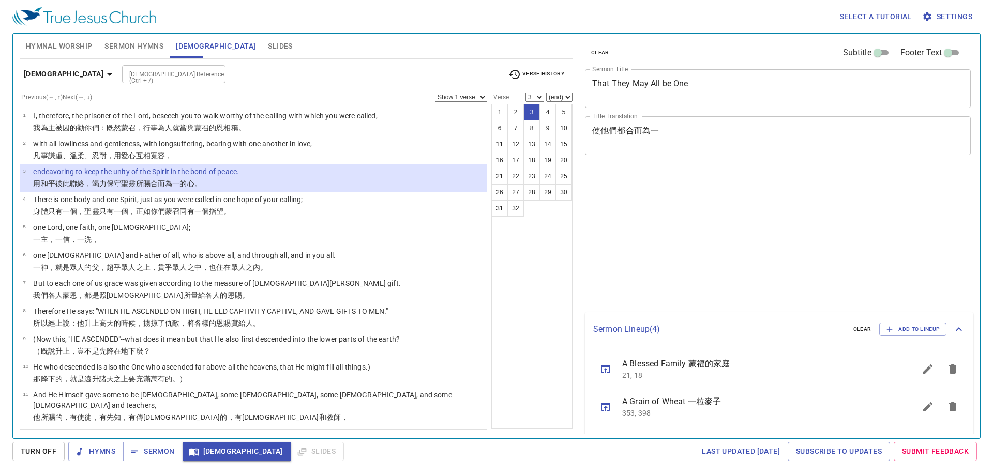
select select "3"
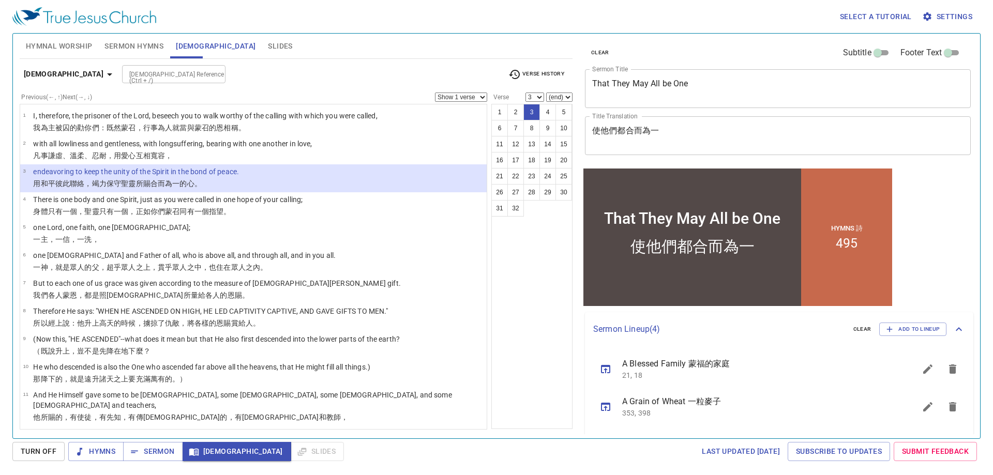
click at [379, 63] on div "Ephesians 4 [DEMOGRAPHIC_DATA] Reference (Ctrl + /) [DEMOGRAPHIC_DATA] Referenc…" at bounding box center [296, 244] width 553 height 371
click at [346, 18] on div "Select a tutorial Settings" at bounding box center [494, 16] width 964 height 33
click at [268, 48] on span "Slides" at bounding box center [280, 46] width 24 height 13
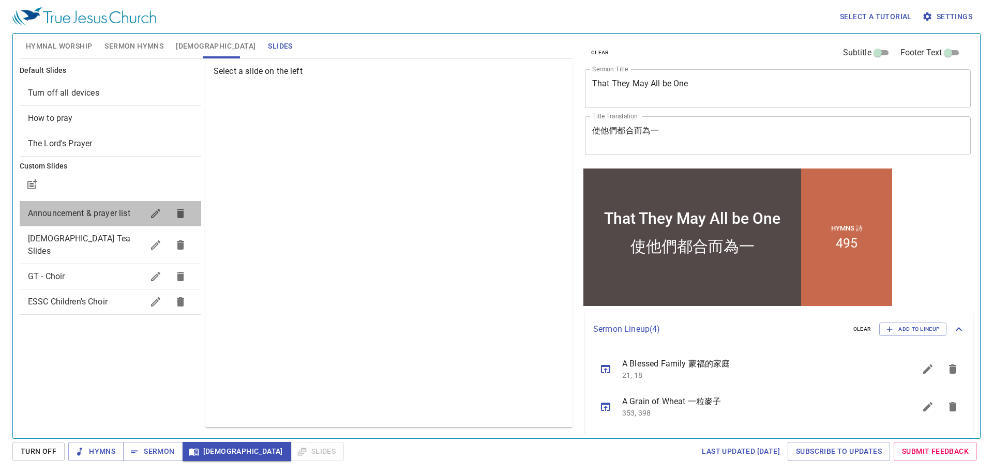
click at [98, 214] on span "Announcement & prayer list" at bounding box center [79, 213] width 102 height 10
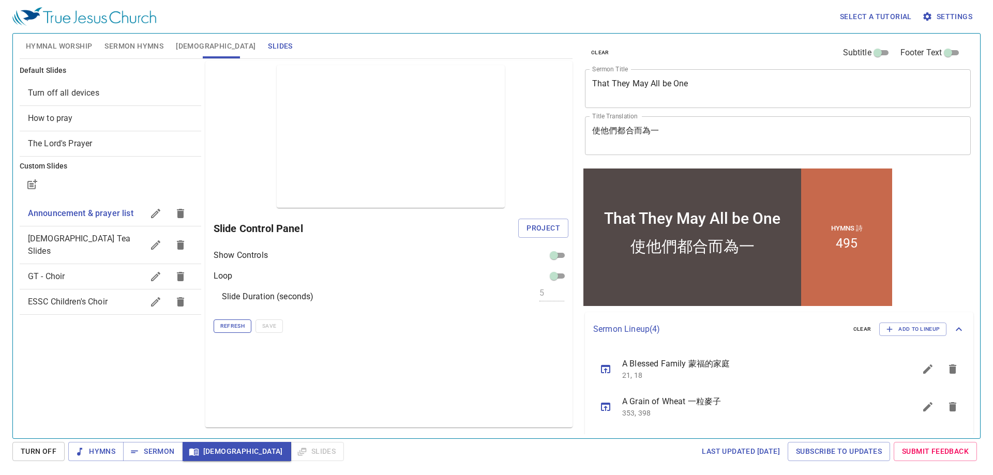
click at [230, 324] on span "Refresh" at bounding box center [232, 326] width 24 height 9
click at [537, 228] on span "Project" at bounding box center [544, 228] width 34 height 13
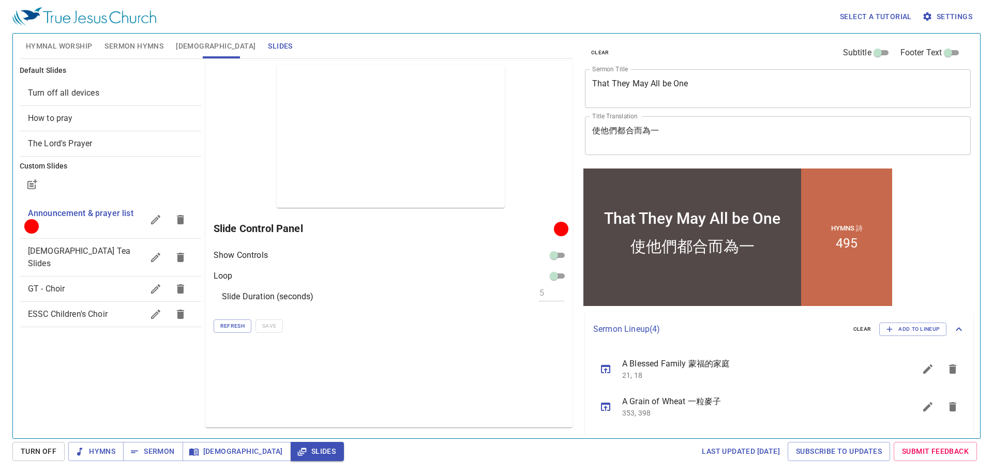
click at [396, 27] on div "Select a tutorial Settings" at bounding box center [494, 16] width 964 height 33
click at [379, 31] on div "Select a tutorial Settings" at bounding box center [494, 16] width 964 height 33
click at [280, 12] on div "Select a tutorial Settings" at bounding box center [494, 16] width 964 height 33
click at [414, 24] on div "Select a tutorial Settings" at bounding box center [494, 16] width 964 height 33
click at [432, 13] on div "Select a tutorial Settings" at bounding box center [494, 16] width 964 height 33
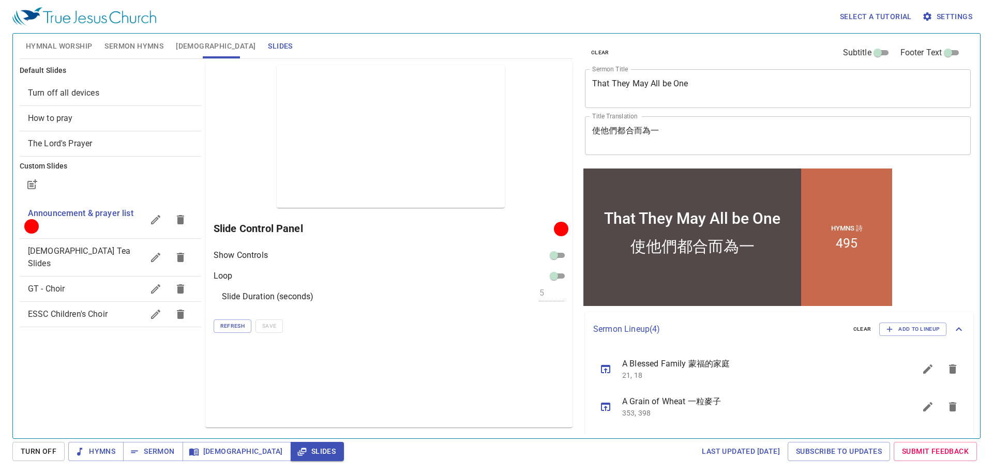
click at [471, 20] on div "Select a tutorial Settings" at bounding box center [494, 16] width 964 height 33
click at [400, 32] on div "Select a tutorial Settings" at bounding box center [494, 16] width 964 height 33
click at [418, 16] on div "Select a tutorial Settings" at bounding box center [494, 16] width 964 height 33
click at [357, 34] on div "Hymnal Worship Sermon Hymns [DEMOGRAPHIC_DATA] Slides" at bounding box center [296, 46] width 553 height 25
drag, startPoint x: 241, startPoint y: 396, endPoint x: 213, endPoint y: 419, distance: 36.7
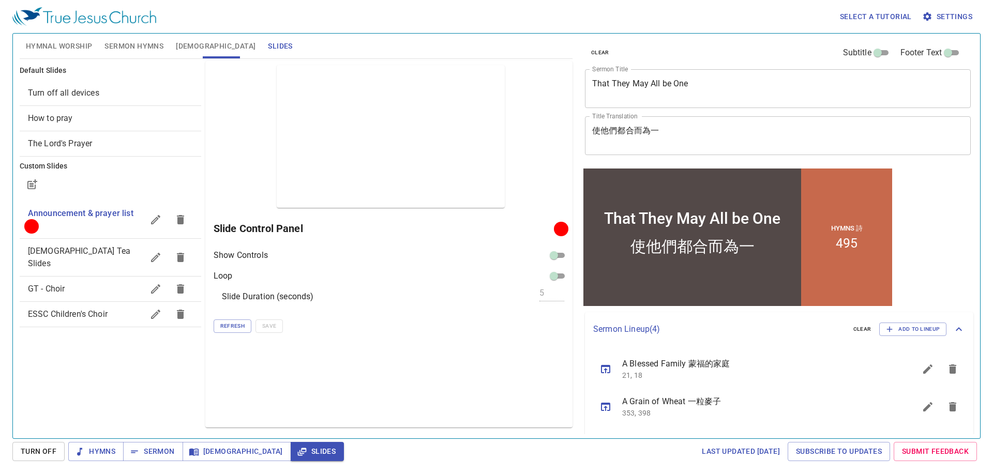
click at [241, 396] on div "Preview Only Slide Control Panel Show Controls Loop Slide Duration (seconds) 5 …" at bounding box center [388, 244] width 367 height 367
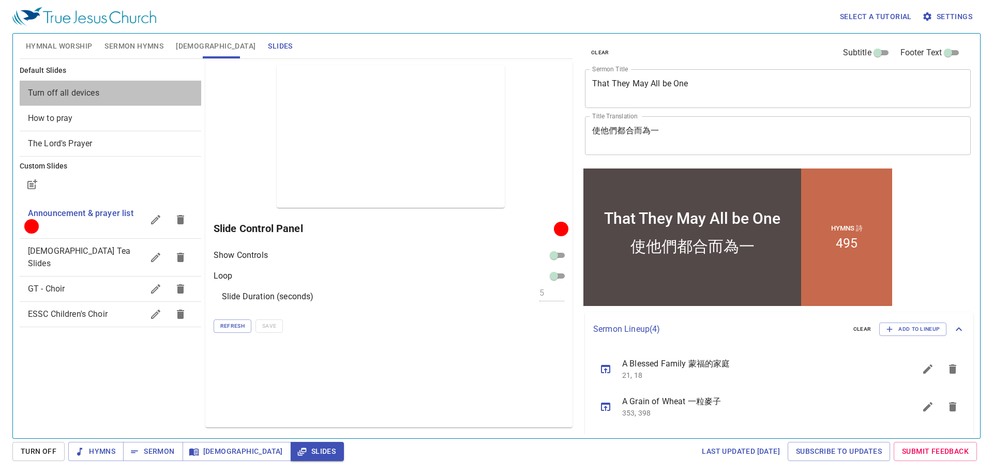
click at [93, 95] on span "Turn off all devices" at bounding box center [63, 93] width 71 height 10
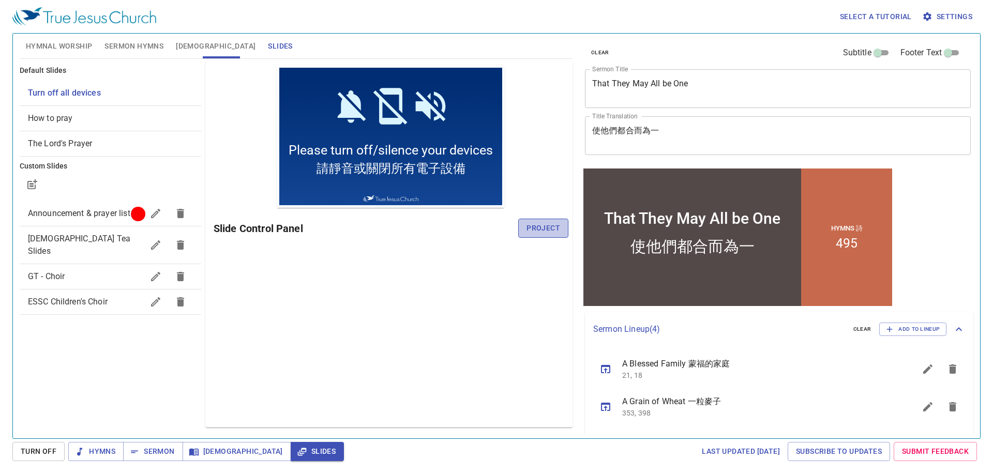
click at [544, 232] on span "Project" at bounding box center [544, 228] width 34 height 13
click at [81, 42] on span "Hymnal Worship" at bounding box center [59, 46] width 67 height 13
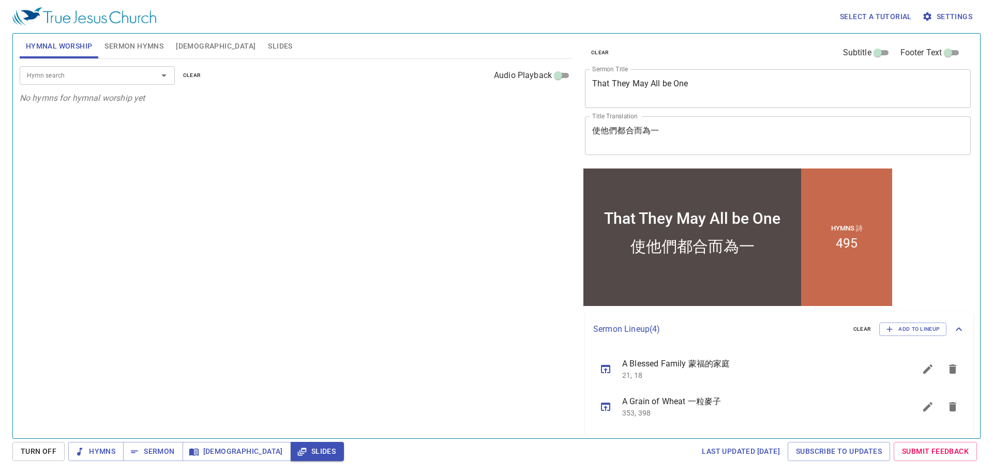
click at [132, 47] on span "Sermon Hymns" at bounding box center [133, 46] width 59 height 13
click at [0, 0] on button "sermon lineup list" at bounding box center [0, 0] width 0 height 0
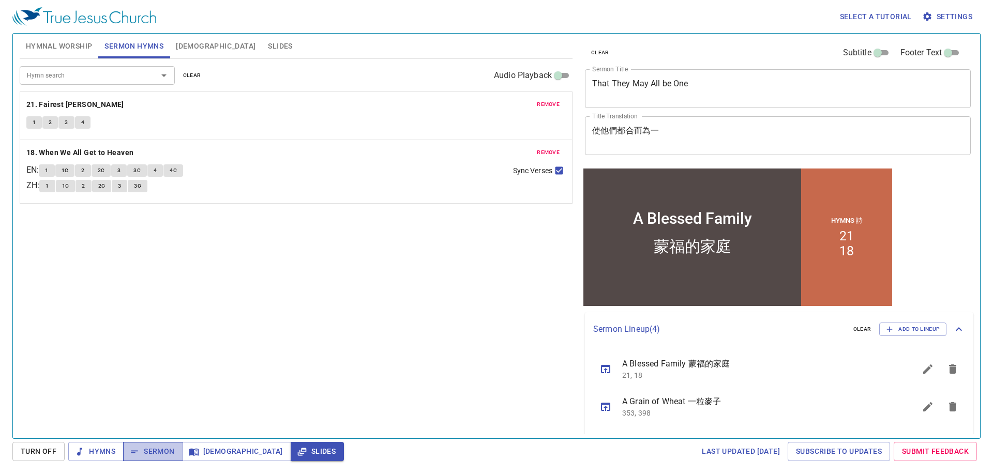
click at [153, 454] on span "Sermon" at bounding box center [152, 451] width 43 height 13
click at [68, 37] on button "Hymnal Worship" at bounding box center [59, 46] width 79 height 25
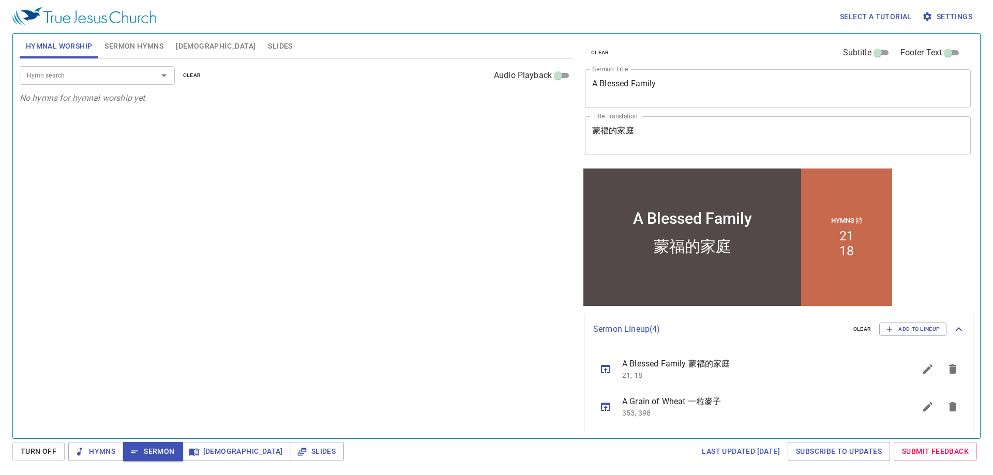
click at [293, 26] on div "Select a tutorial Settings" at bounding box center [494, 16] width 964 height 33
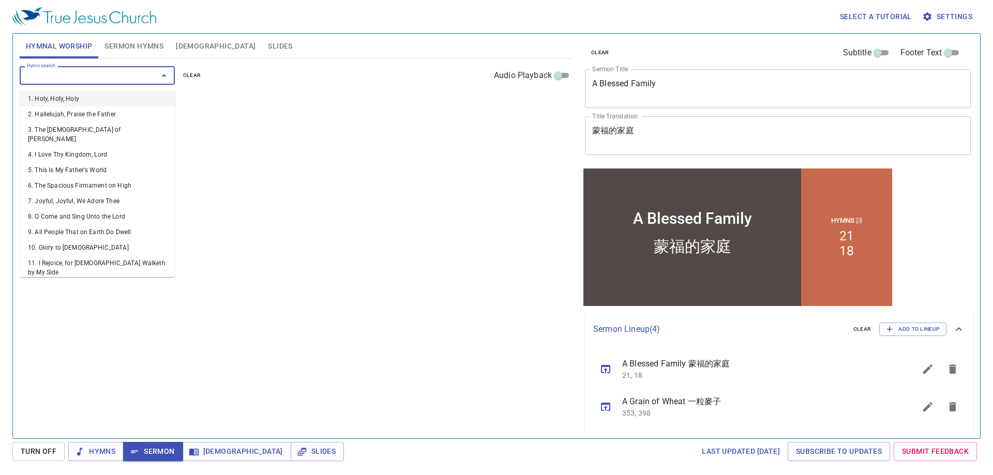
click at [131, 79] on input "Hymn search" at bounding box center [82, 75] width 118 height 12
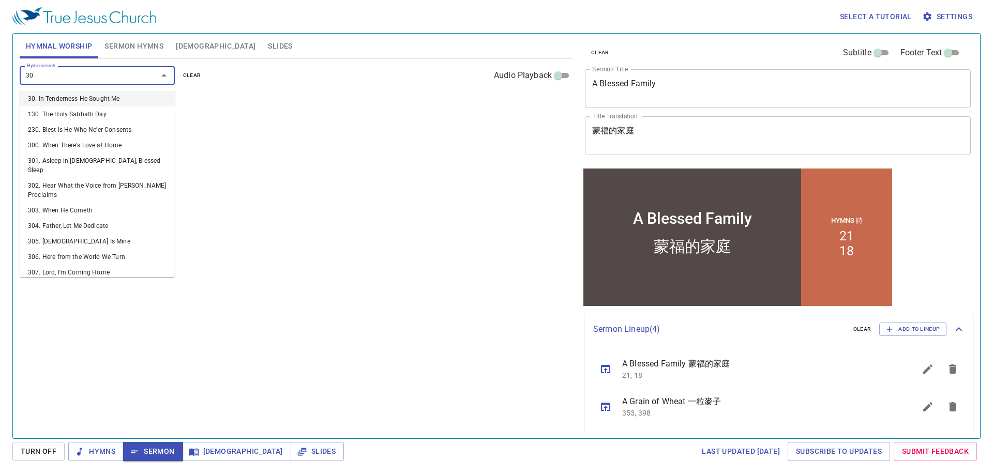
type input "307"
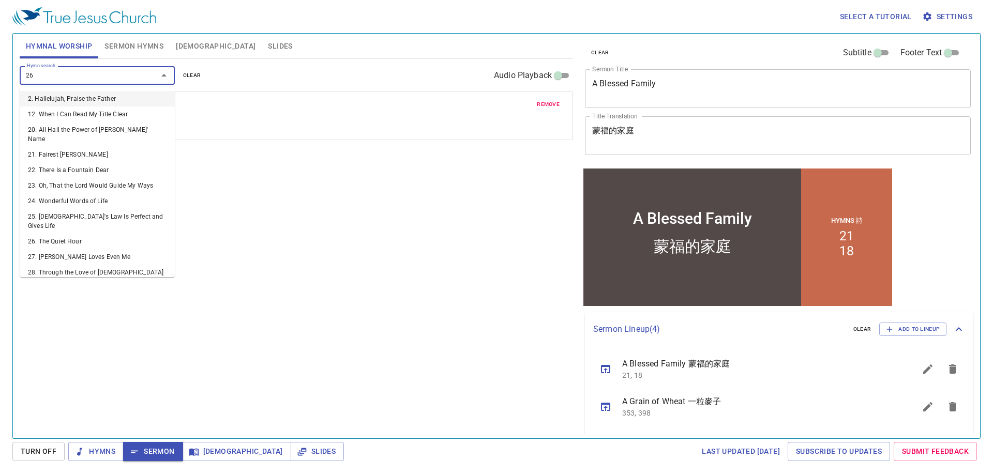
type input "265"
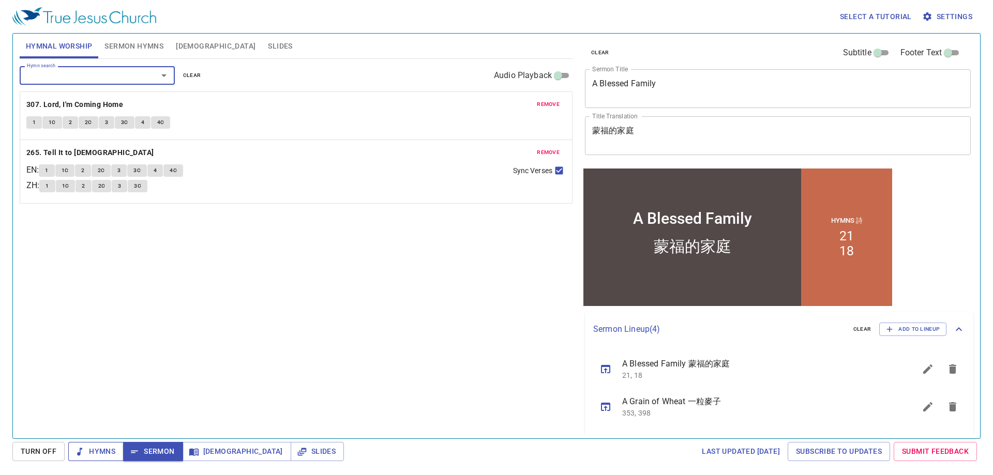
click at [0, 0] on span "Hymns" at bounding box center [0, 0] width 0 height 0
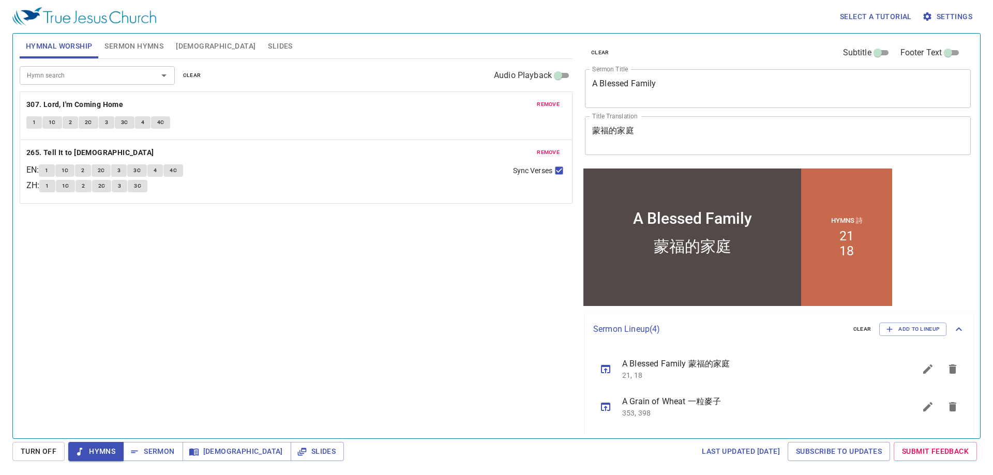
click at [86, 78] on input "Hymn search" at bounding box center [82, 75] width 118 height 12
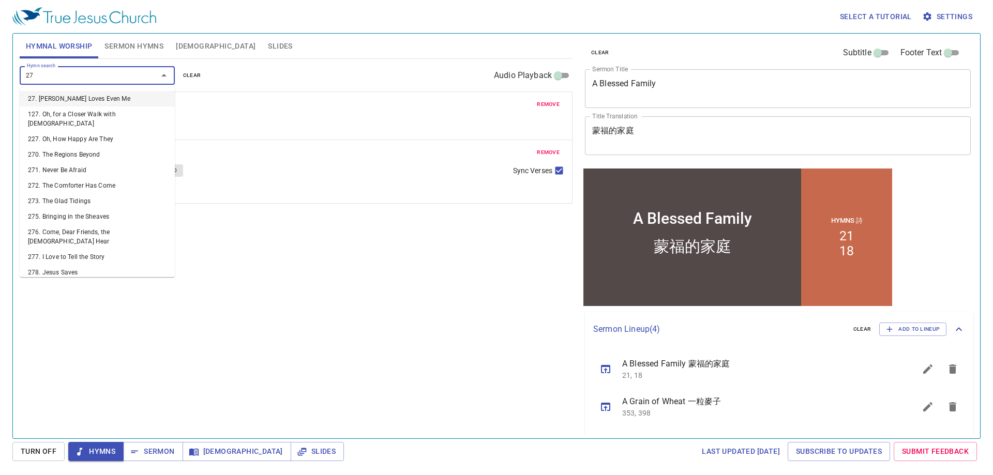
type input "277"
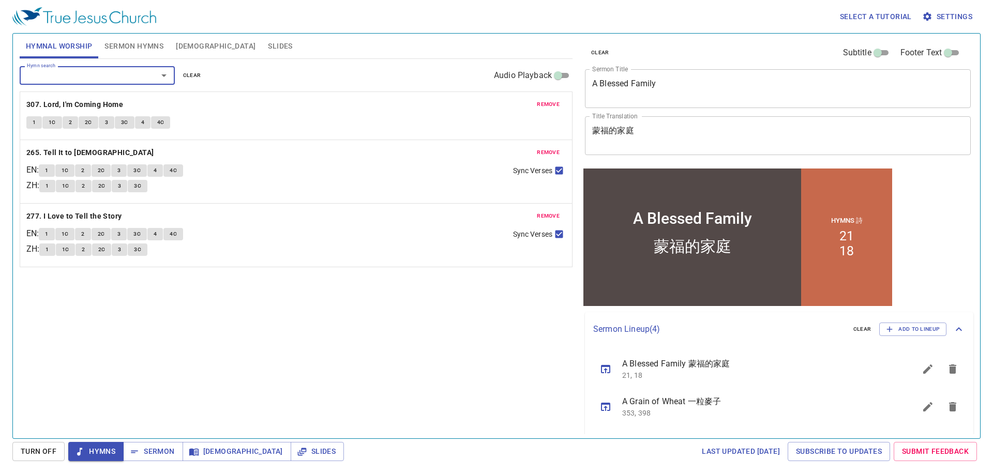
click at [328, 48] on div "Hymnal Worship Sermon Hymns [DEMOGRAPHIC_DATA] Slides" at bounding box center [296, 46] width 553 height 25
click at [63, 107] on b "307. Lord, I'm Coming Home" at bounding box center [74, 104] width 97 height 13
click at [35, 124] on span "1" at bounding box center [34, 122] width 3 height 9
click at [318, 40] on div "Hymnal Worship Sermon Hymns Bible Slides" at bounding box center [296, 46] width 553 height 25
click at [381, 26] on div "Select a tutorial Settings" at bounding box center [494, 16] width 964 height 33
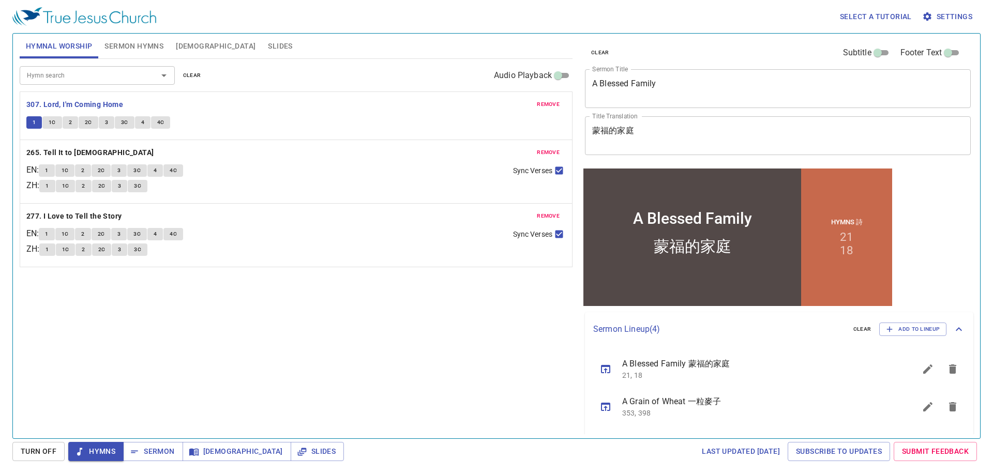
click at [343, 20] on div "Select a tutorial Settings" at bounding box center [494, 16] width 964 height 33
click at [340, 26] on div "Select a tutorial Settings" at bounding box center [494, 16] width 964 height 33
click at [344, 19] on div "Select a tutorial Settings" at bounding box center [494, 16] width 964 height 33
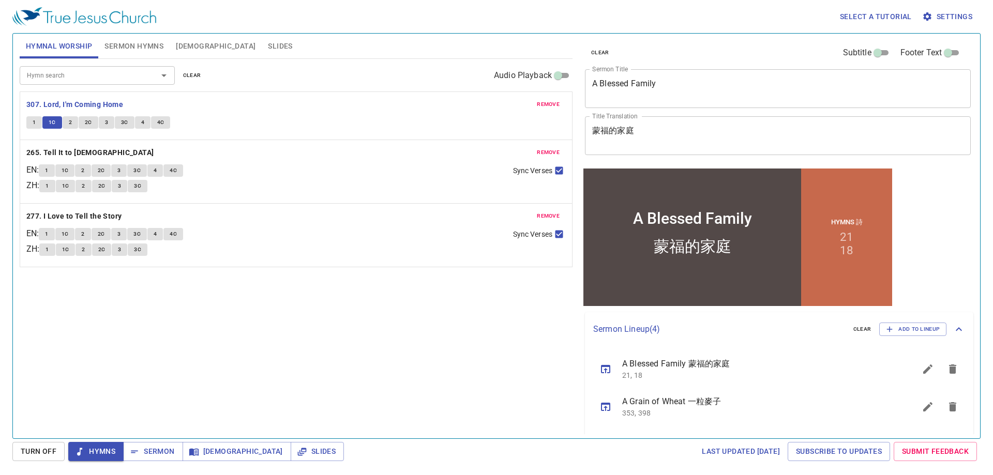
click at [368, 18] on div "Select a tutorial Settings" at bounding box center [494, 16] width 964 height 33
click at [370, 26] on div "Select a tutorial Settings" at bounding box center [494, 16] width 964 height 33
click at [243, 323] on div "Hymn search Hymn search clear Audio Playback remove 307. Lord, I'm Coming Home …" at bounding box center [296, 244] width 553 height 371
click at [159, 151] on p "265. Tell It to [DEMOGRAPHIC_DATA]" at bounding box center [295, 152] width 539 height 13
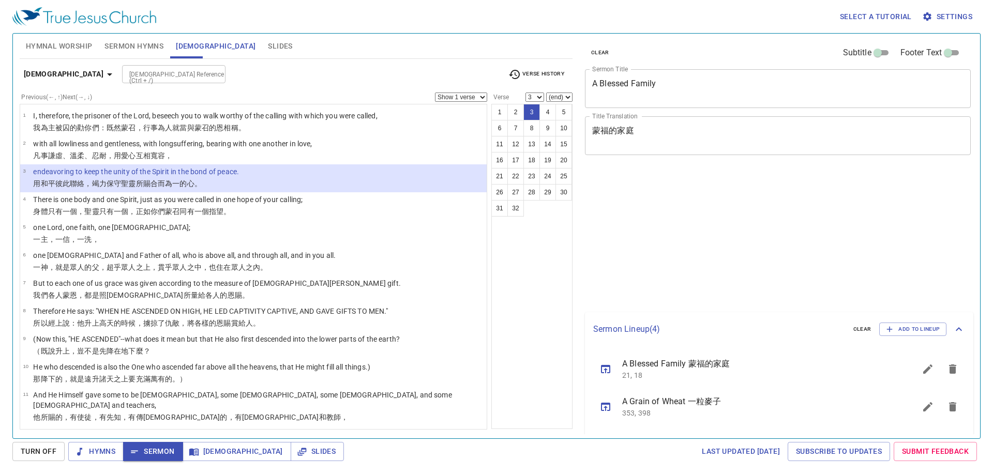
select select "3"
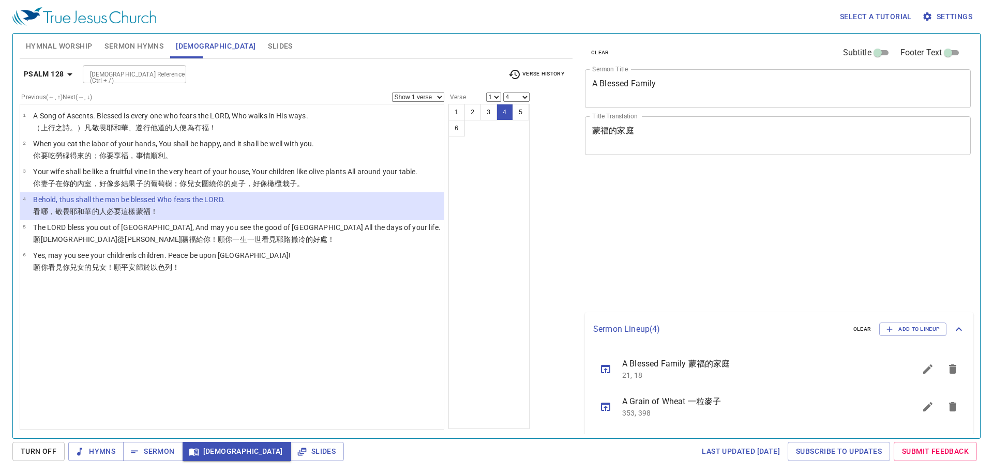
select select "4"
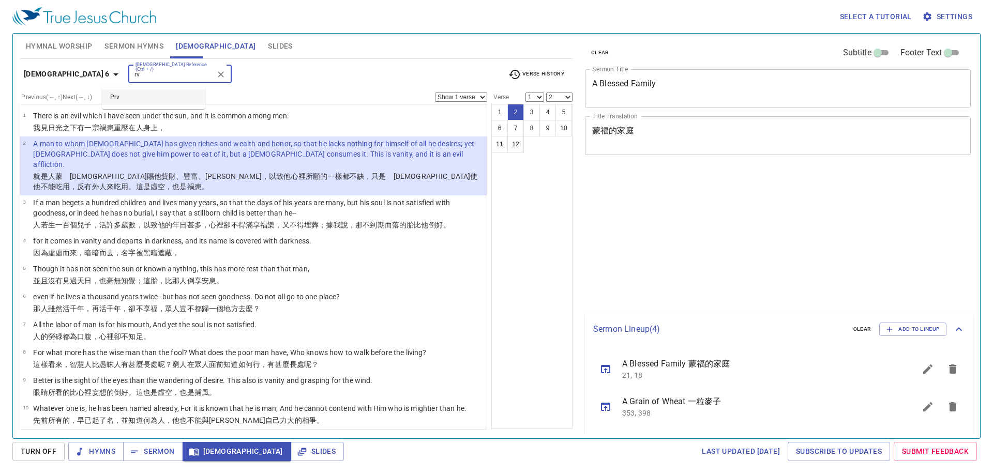
select select "2"
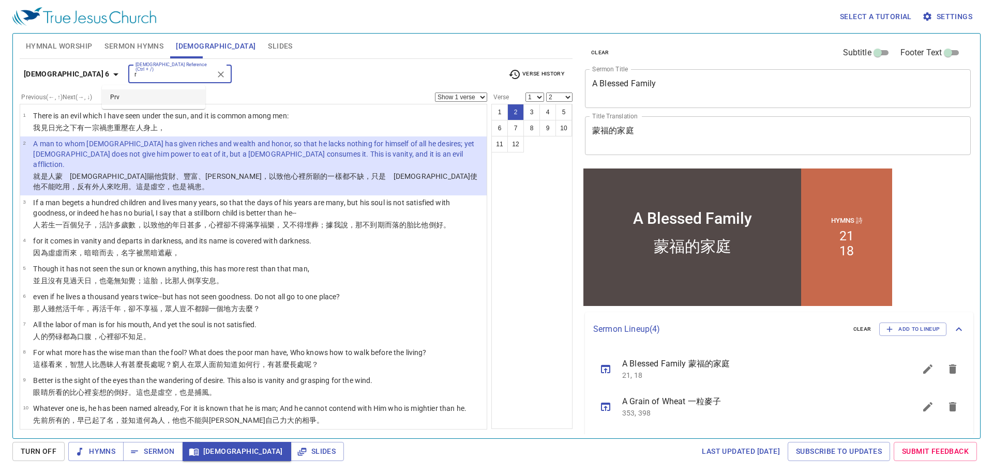
type input "r"
click at [261, 67] on div "Bible Reference (Ctrl + /) r Bible Reference (Ctrl + /)" at bounding box center [313, 74] width 371 height 18
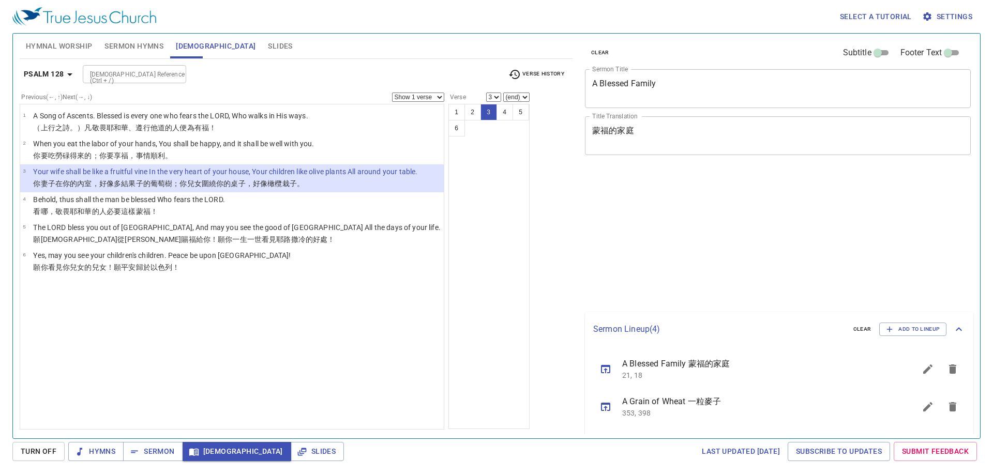
select select "3"
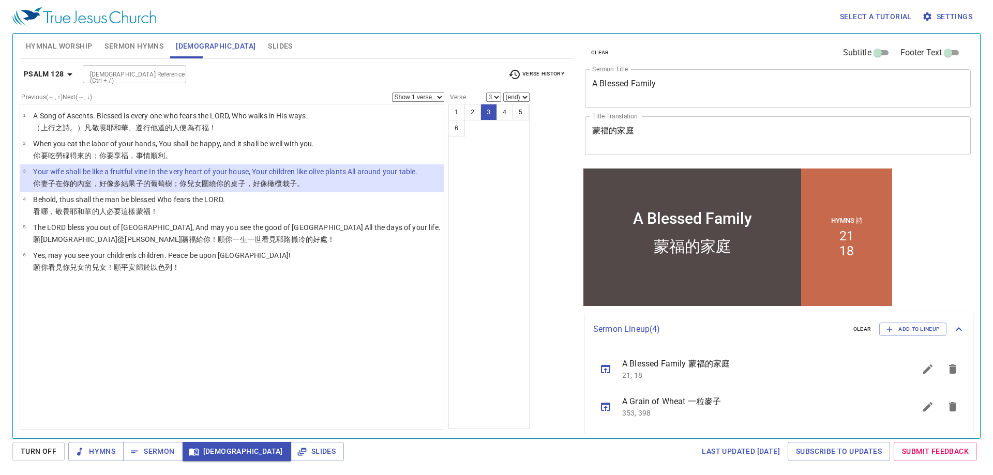
scroll to position [70, 0]
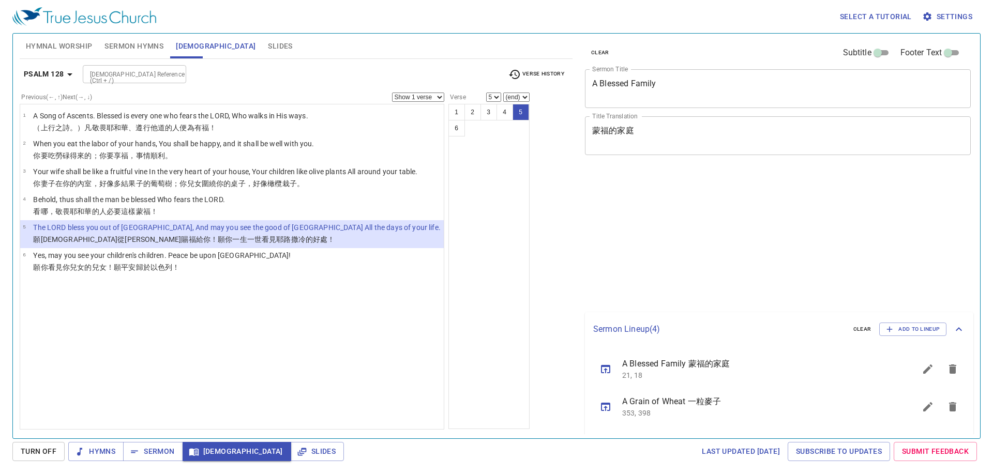
select select "5"
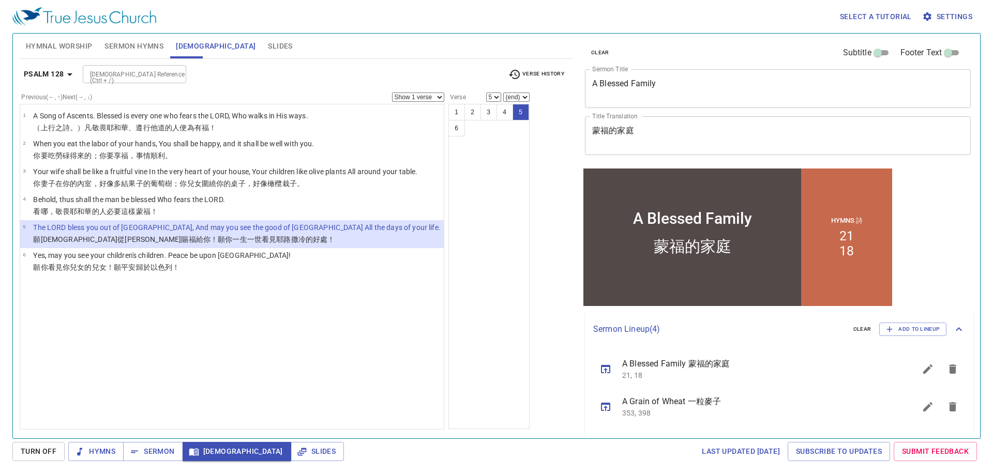
scroll to position [70, 0]
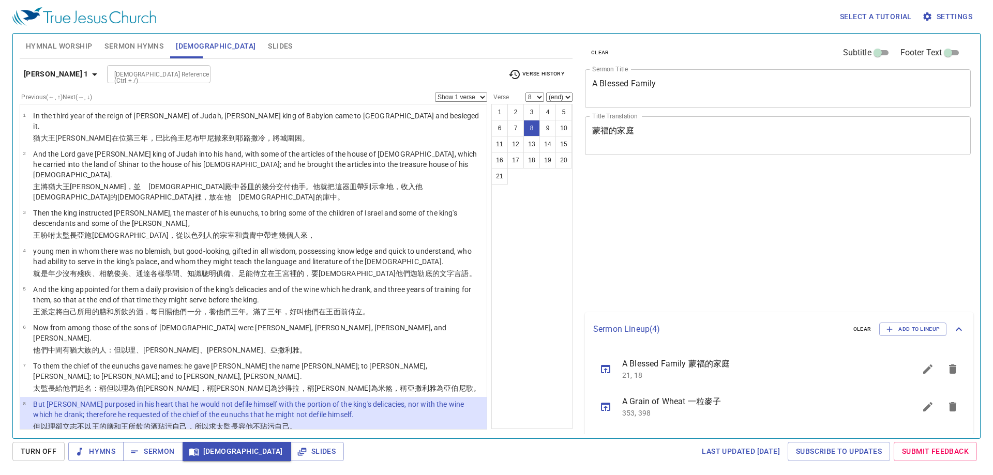
select select "8"
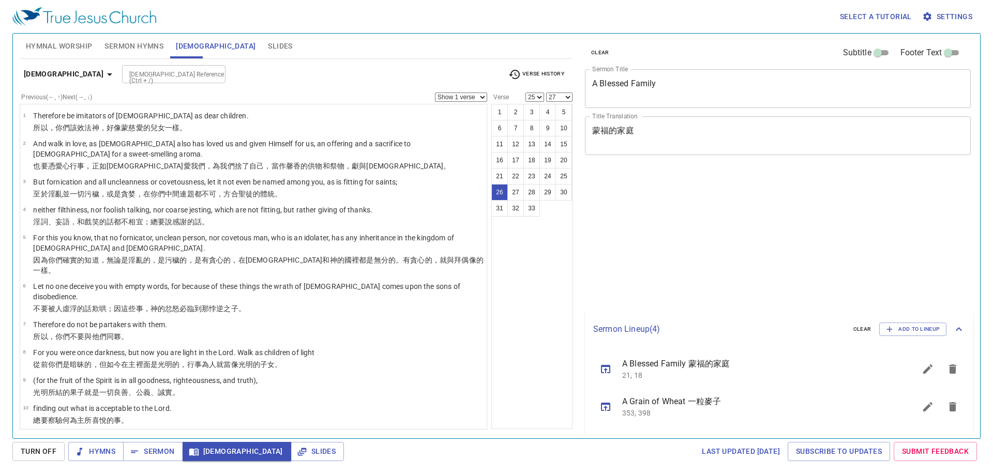
select select "25"
select select "27"
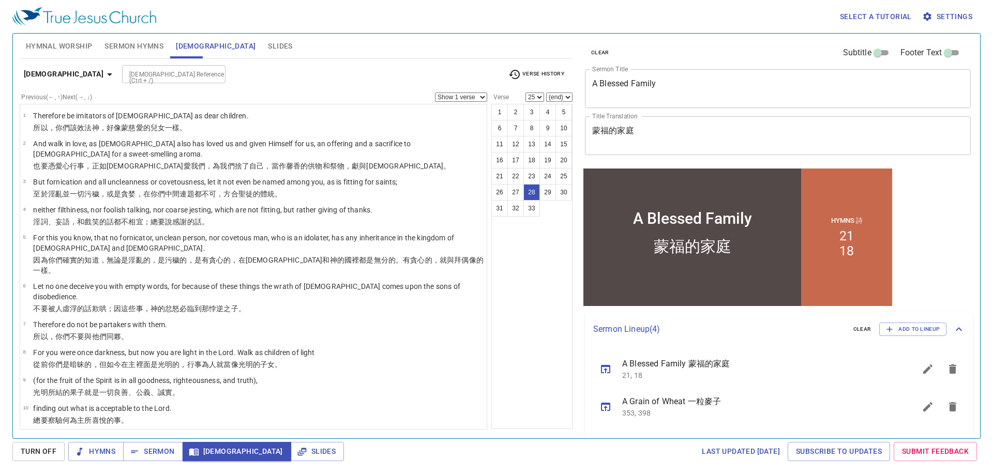
select select "28"
select select
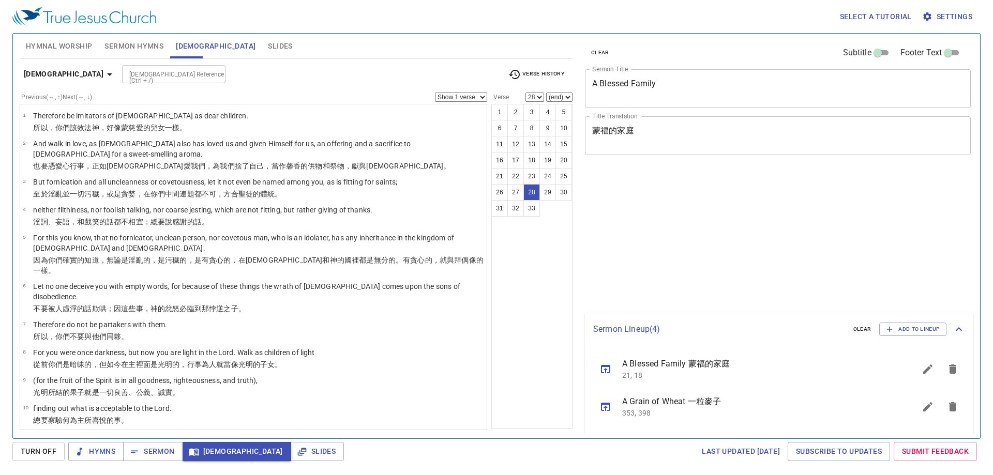
select select "28"
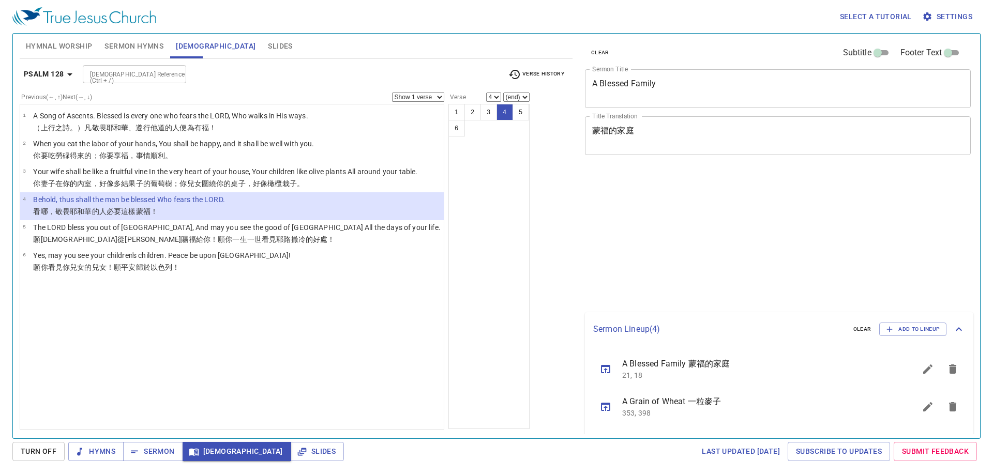
select select "4"
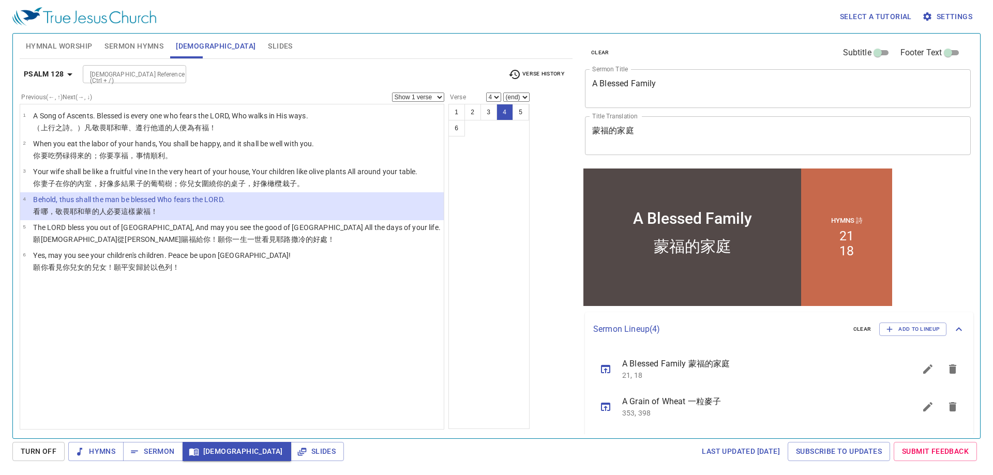
click at [503, 97] on select "(end) 5 6" at bounding box center [516, 97] width 26 height 9
click at [504, 97] on select "(end) 5 6" at bounding box center [516, 97] width 26 height 9
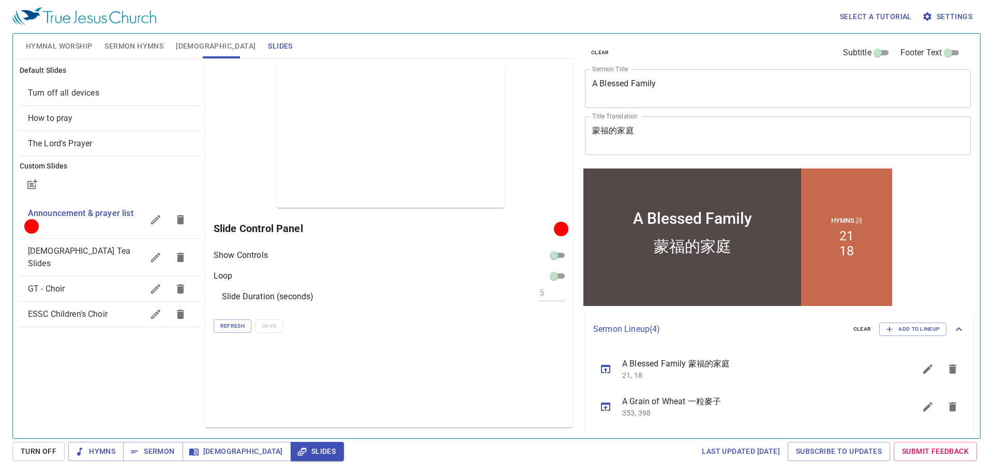
scroll to position [70, 0]
